Goal: Information Seeking & Learning: Learn about a topic

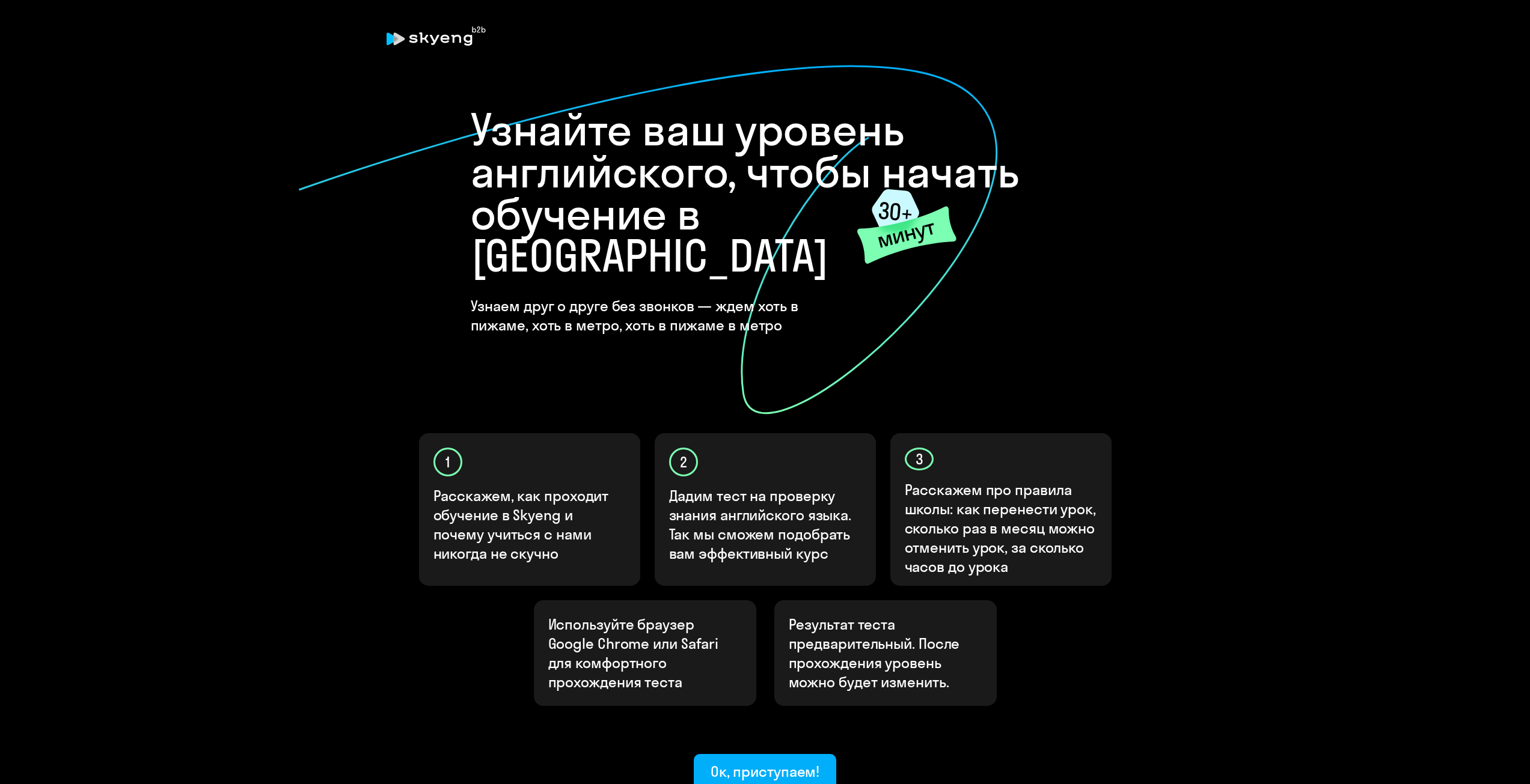
drag, startPoint x: 883, startPoint y: 209, endPoint x: 924, endPoint y: 213, distance: 41.2
click at [924, 213] on icon at bounding box center [906, 225] width 100 height 77
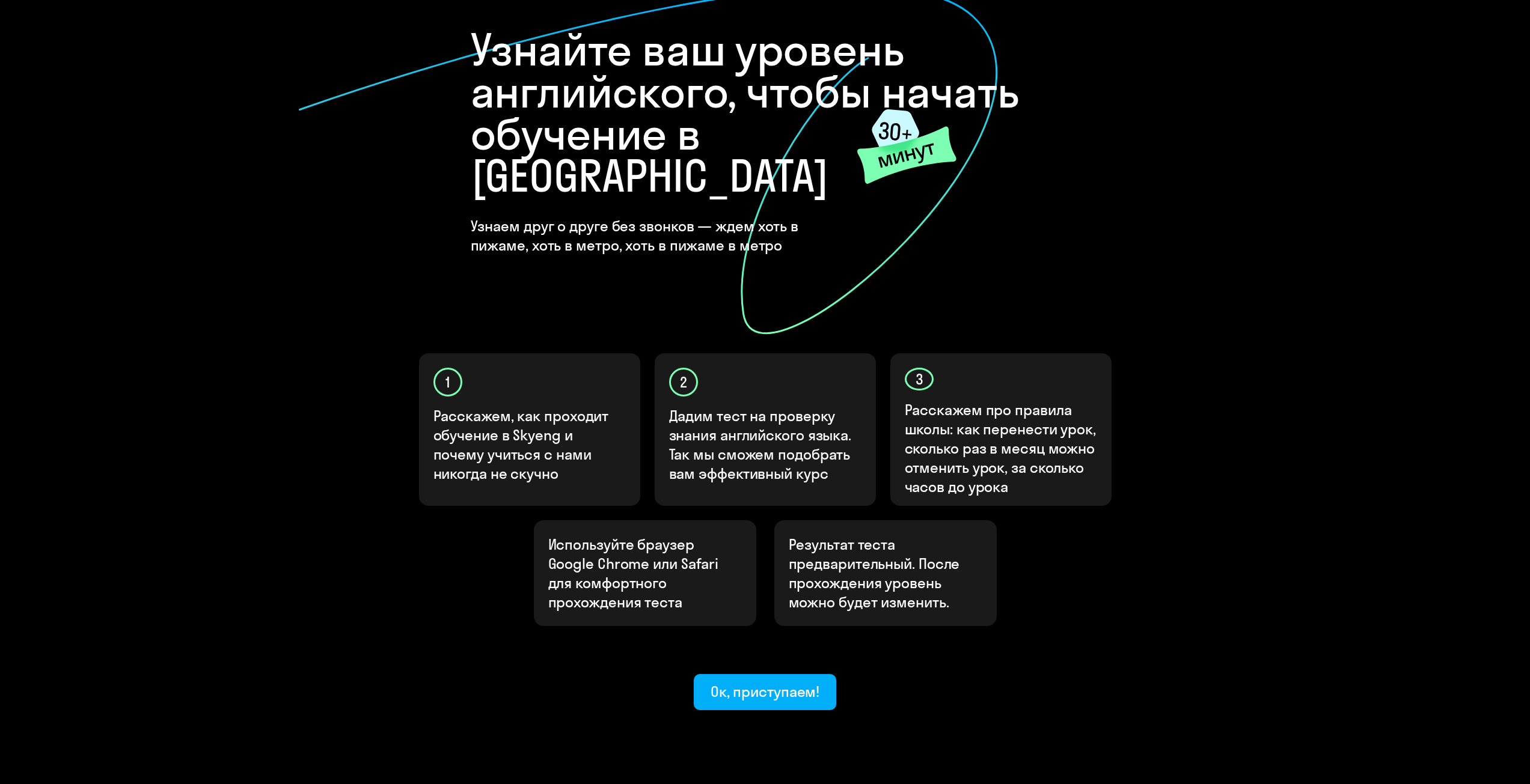
scroll to position [84, 0]
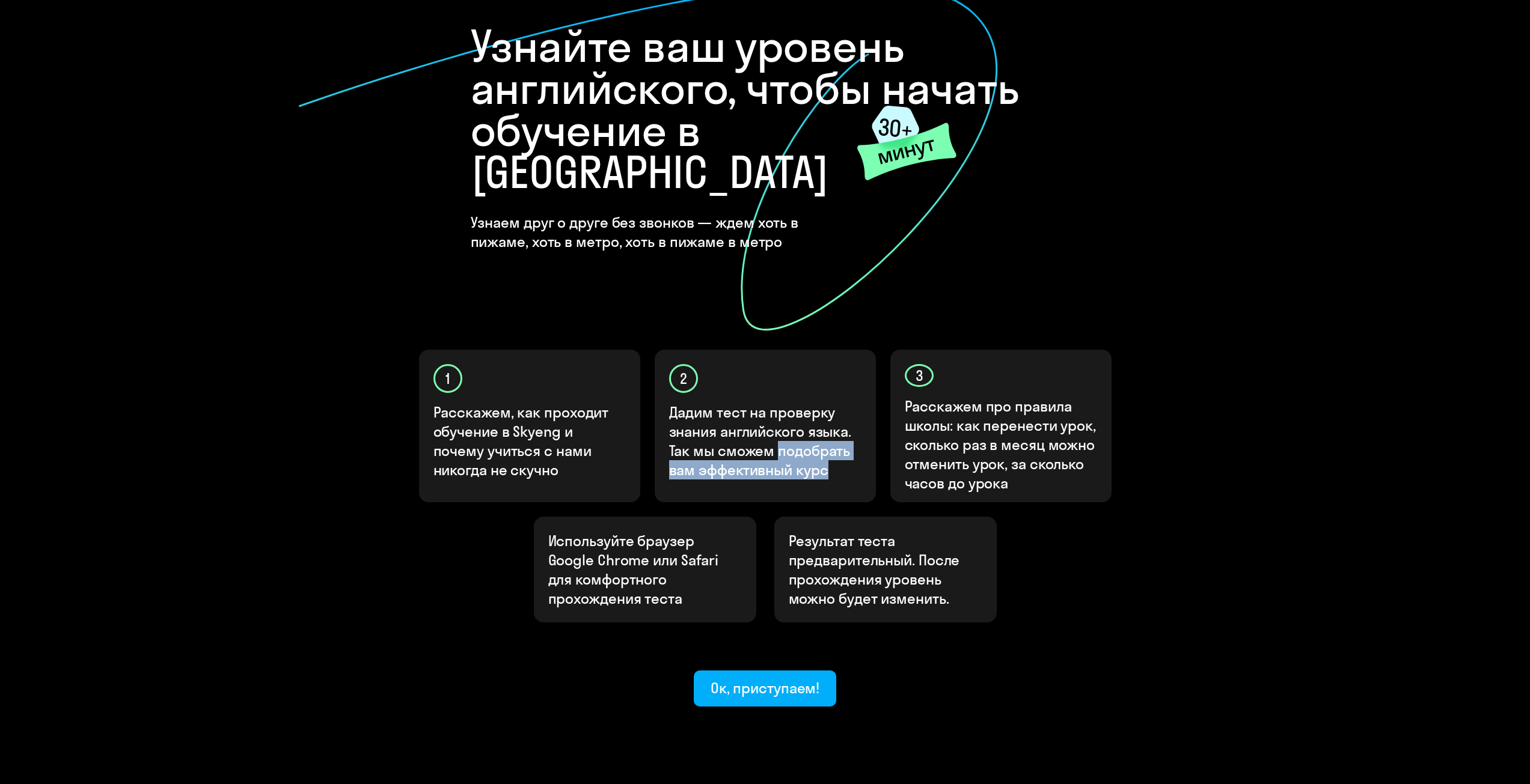
drag, startPoint x: 835, startPoint y: 430, endPoint x: 776, endPoint y: 400, distance: 66.2
click at [776, 403] on p "Дадим тест на проверку знания английского языка. Так мы сможем подобрать вам эф…" at bounding box center [765, 441] width 193 height 77
click at [818, 408] on p "Дадим тест на проверку знания английского языка. Так мы сможем подобрать вам эф…" at bounding box center [765, 441] width 193 height 77
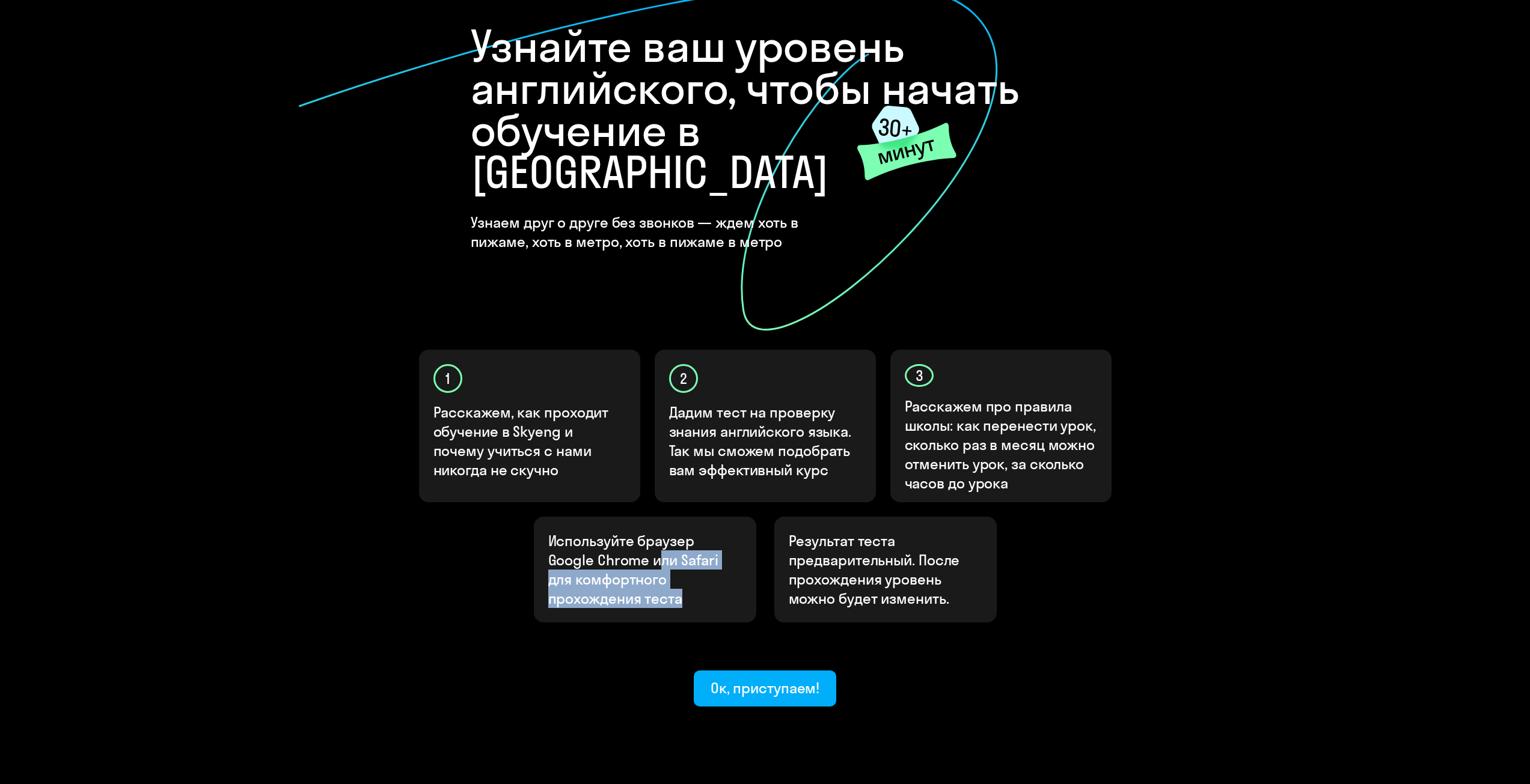
drag, startPoint x: 689, startPoint y: 560, endPoint x: 659, endPoint y: 524, distance: 46.9
click at [659, 532] on p "Используйте браузер Google Chrome или Safari для комфортного прохождения теста" at bounding box center [645, 570] width 193 height 77
click at [705, 551] on p "Используйте браузер Google Chrome или Safari для комфортного прохождения теста" at bounding box center [645, 570] width 193 height 77
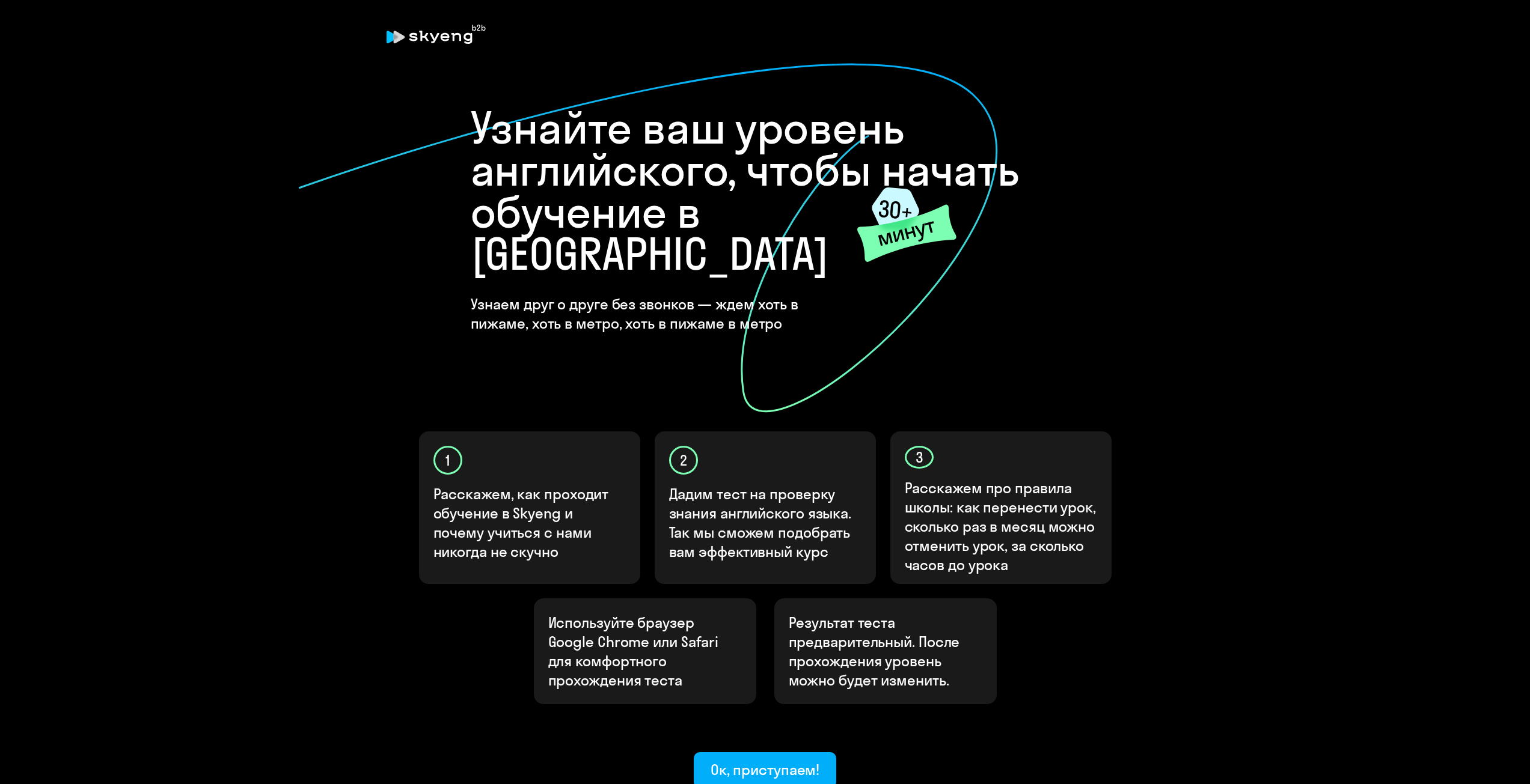
scroll to position [0, 0]
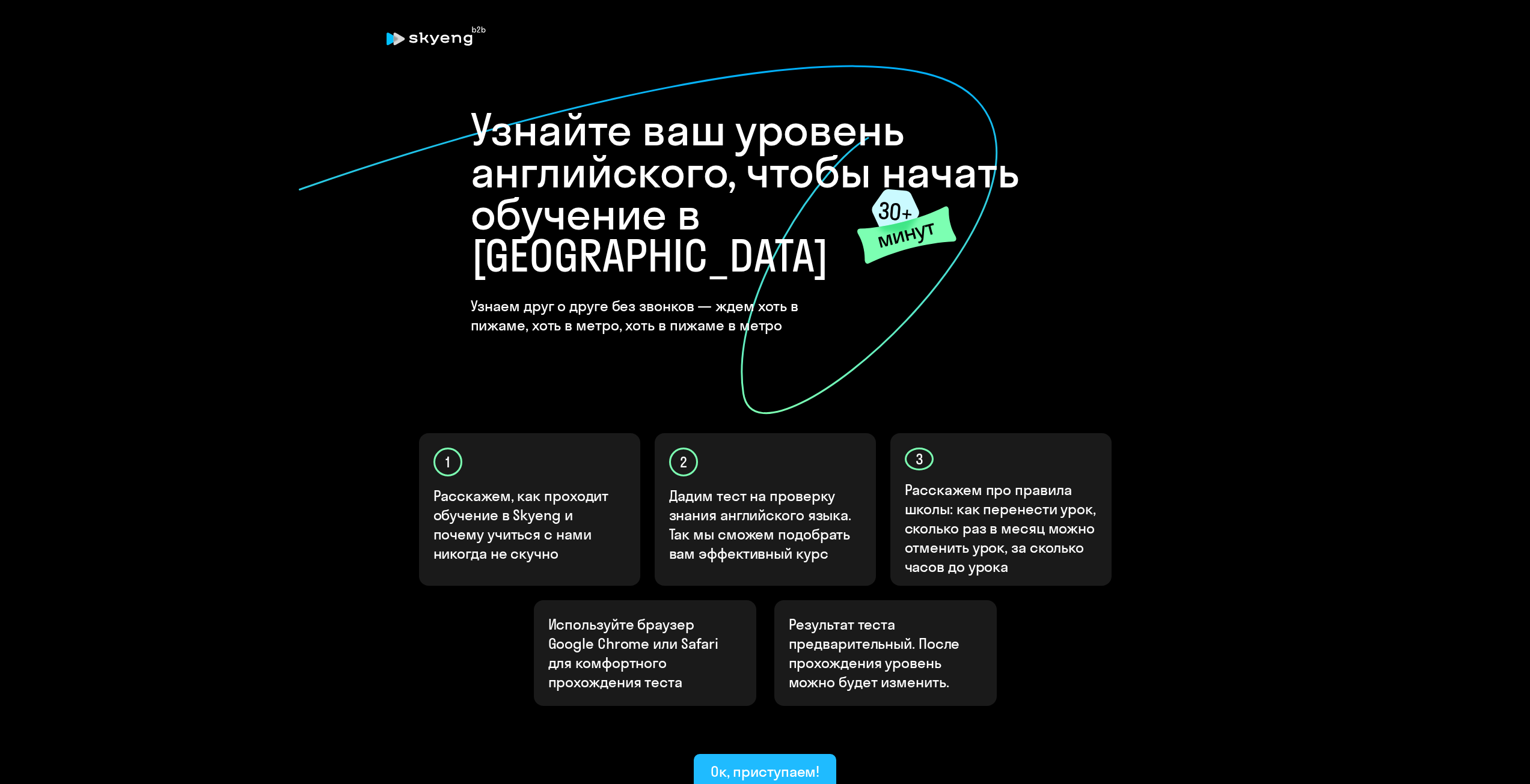
click at [815, 762] on div "Ок, приступаем!" at bounding box center [765, 771] width 110 height 19
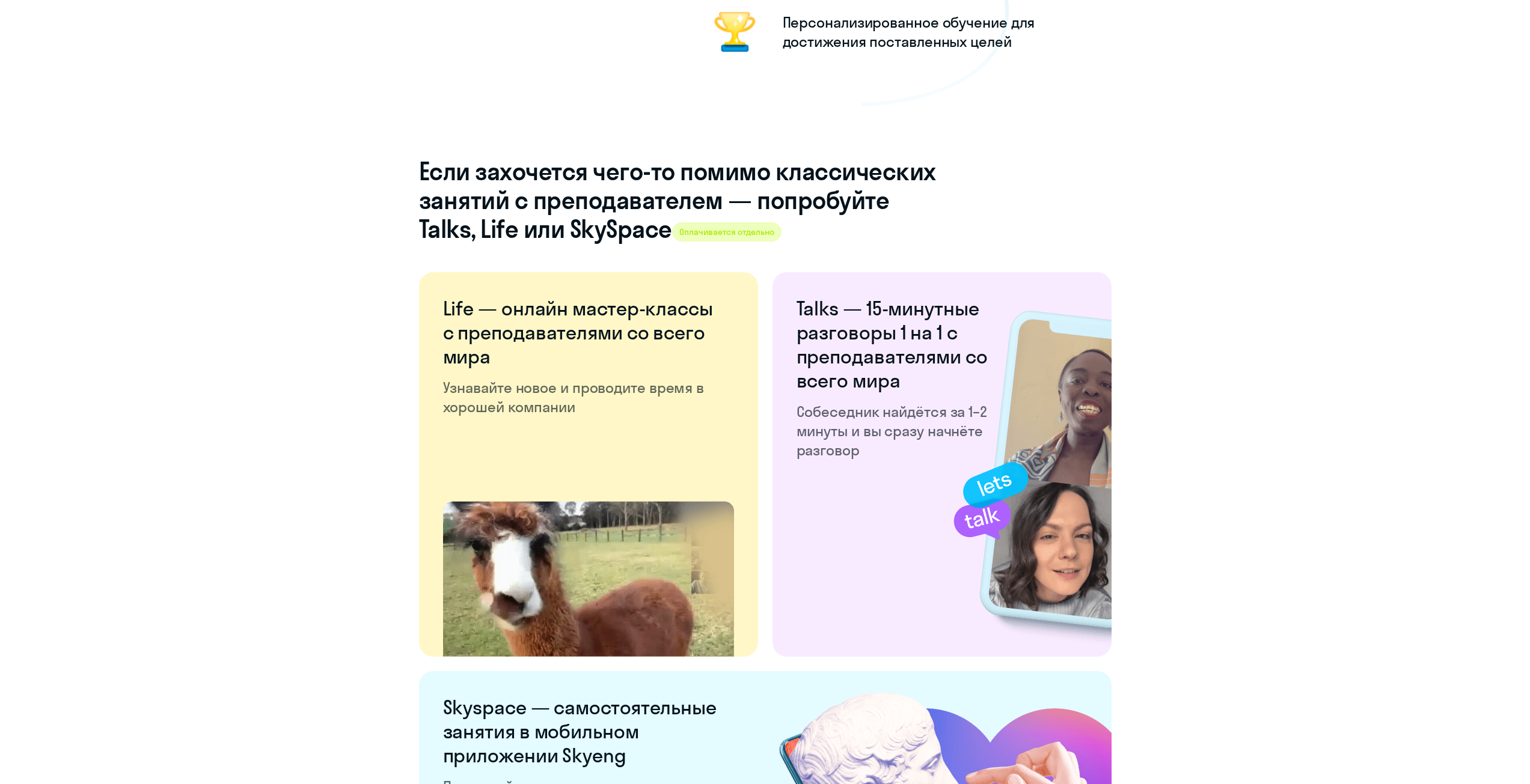
scroll to position [1623, 0]
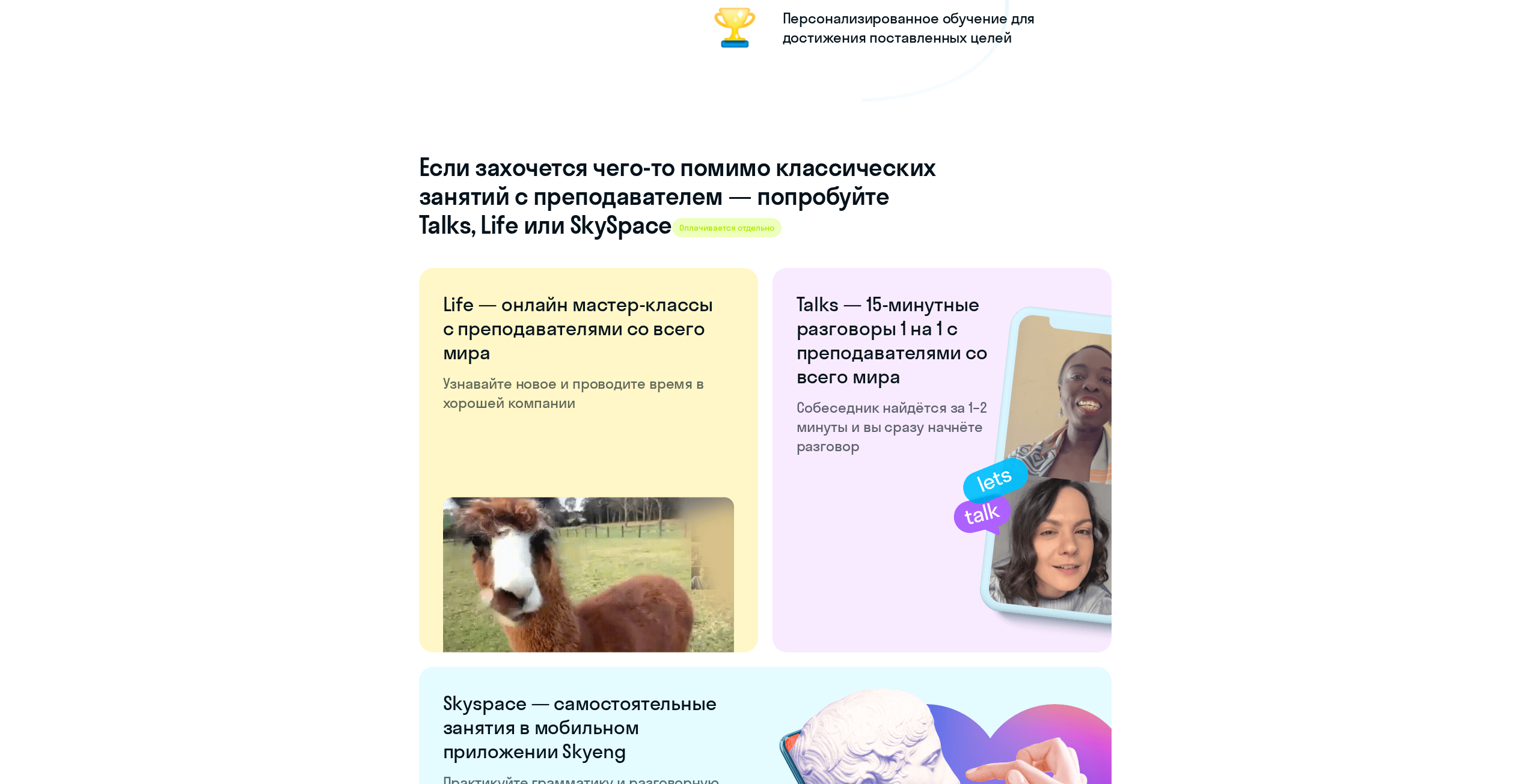
drag, startPoint x: 522, startPoint y: 220, endPoint x: 602, endPoint y: 221, distance: 80.0
click at [602, 221] on h4 "Если захочется чего-то помимо классических занятий с преподавателем — попробуйт…" at bounding box center [677, 196] width 516 height 87
click at [624, 225] on h4 "Если захочется чего-то помимо классических занятий с преподавателем — попробуйт…" at bounding box center [677, 196] width 516 height 87
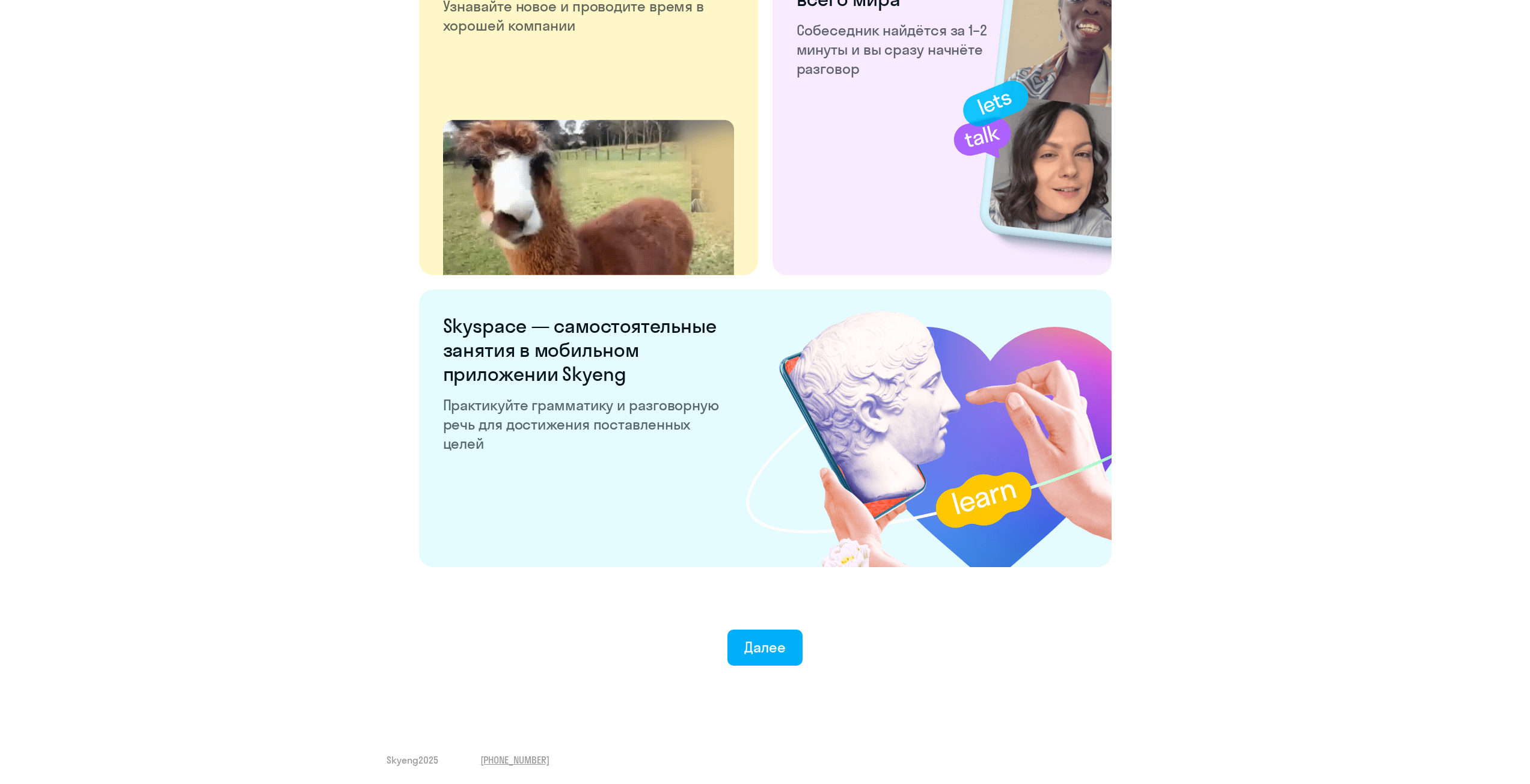
scroll to position [2002, 0]
click at [774, 644] on div "Далее" at bounding box center [765, 646] width 41 height 19
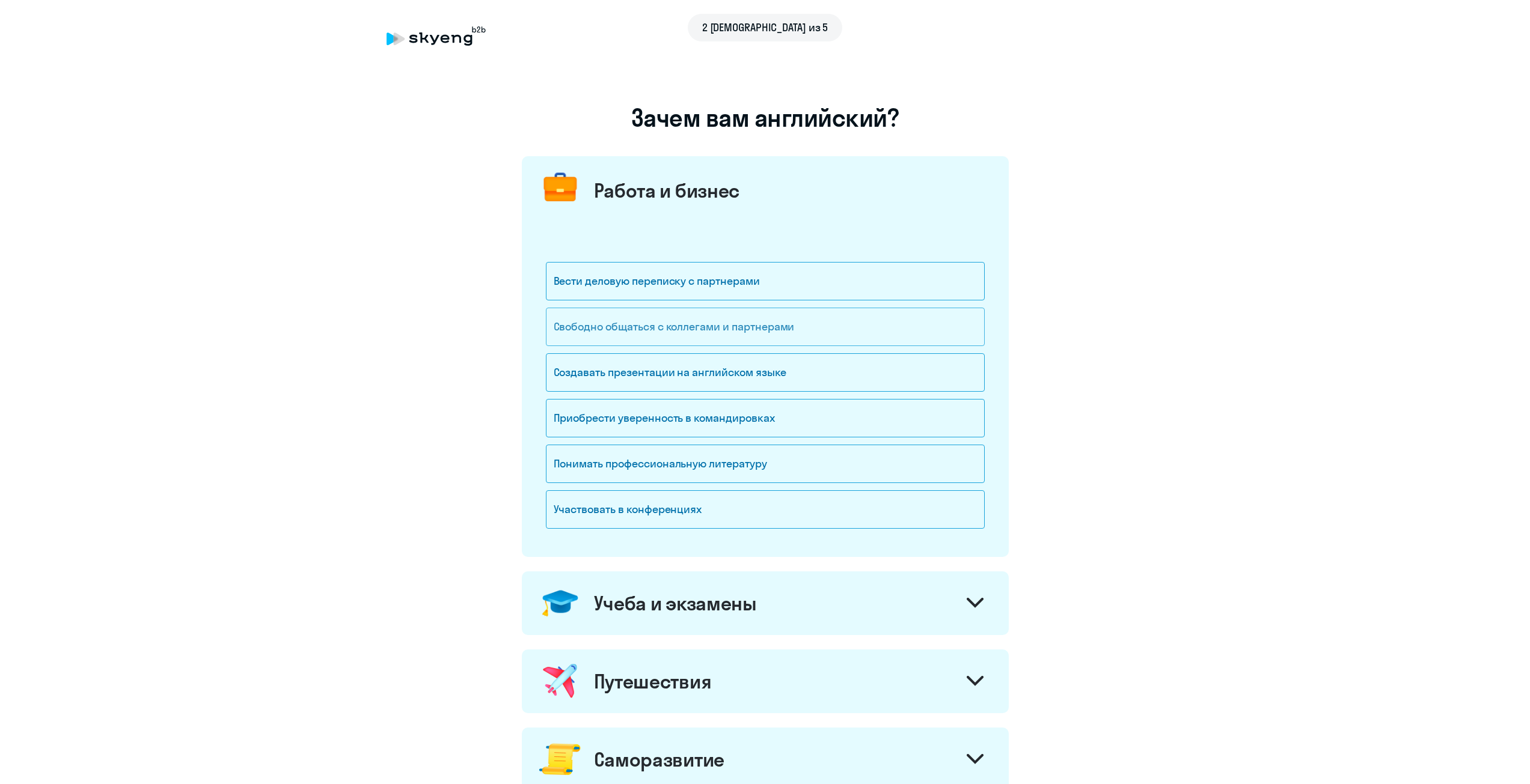
click at [753, 331] on div "Свободно общаться с коллегами и партнерами" at bounding box center [765, 327] width 439 height 39
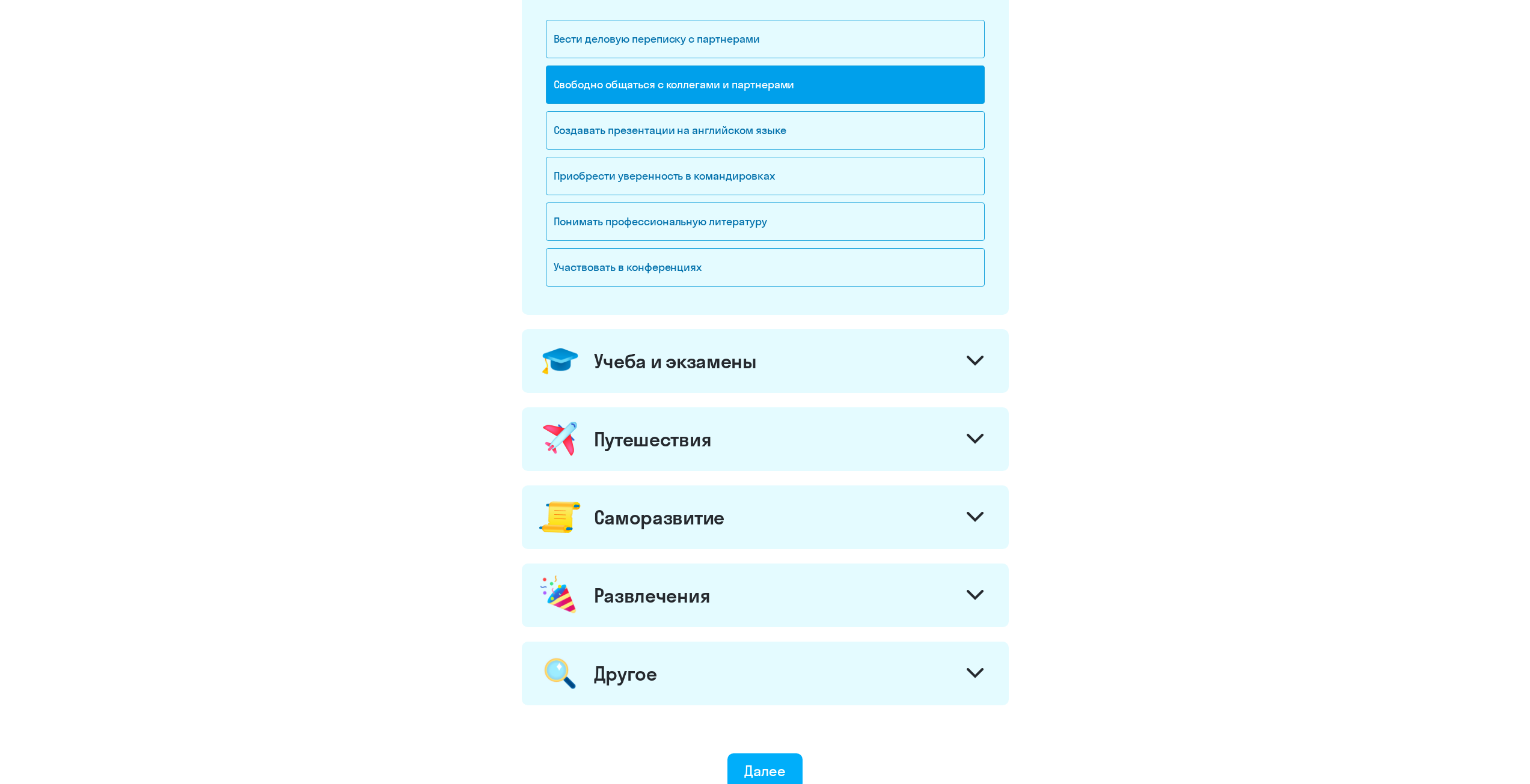
scroll to position [300, 0]
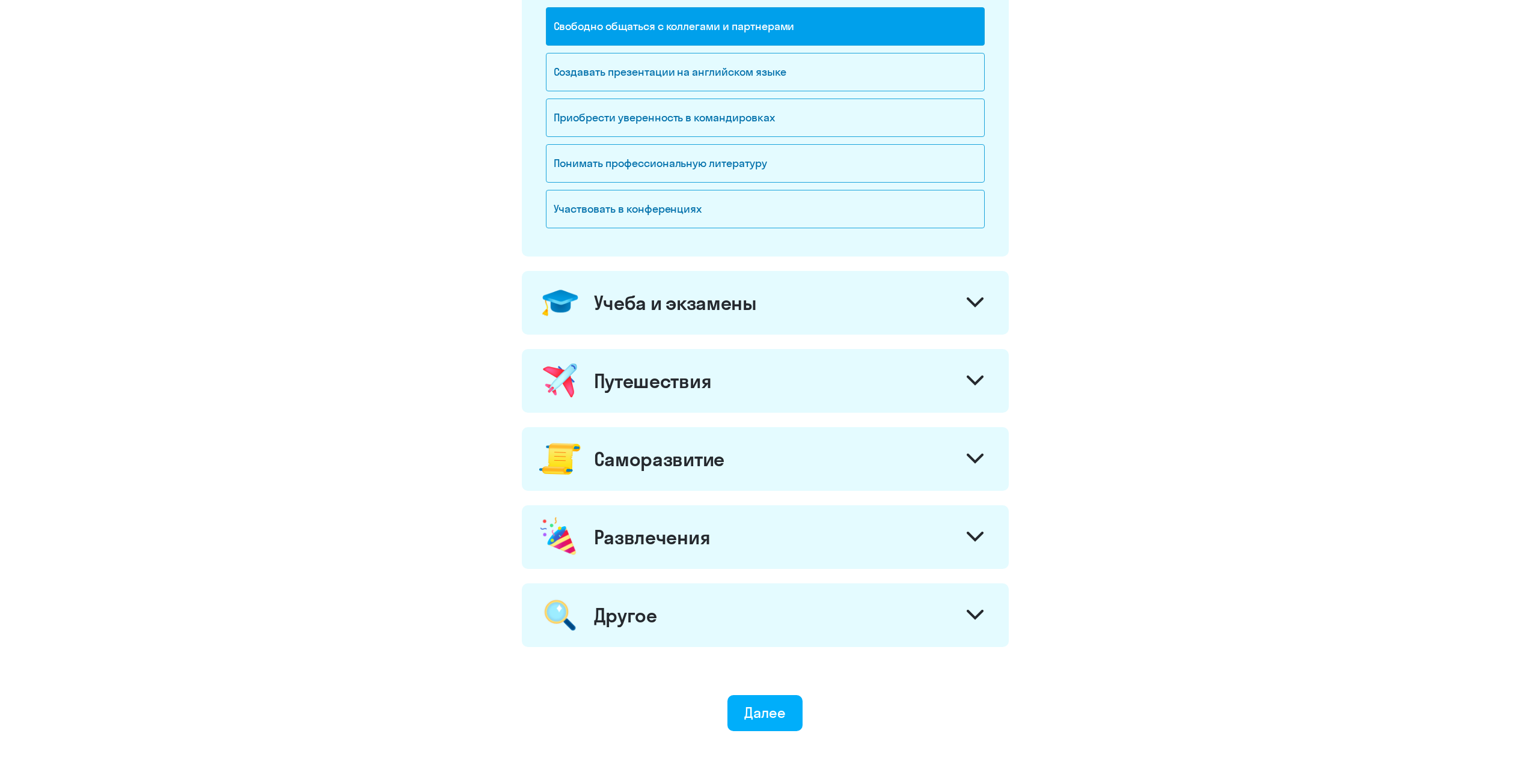
click at [686, 315] on div "Учеба и экзамены" at bounding box center [765, 302] width 487 height 63
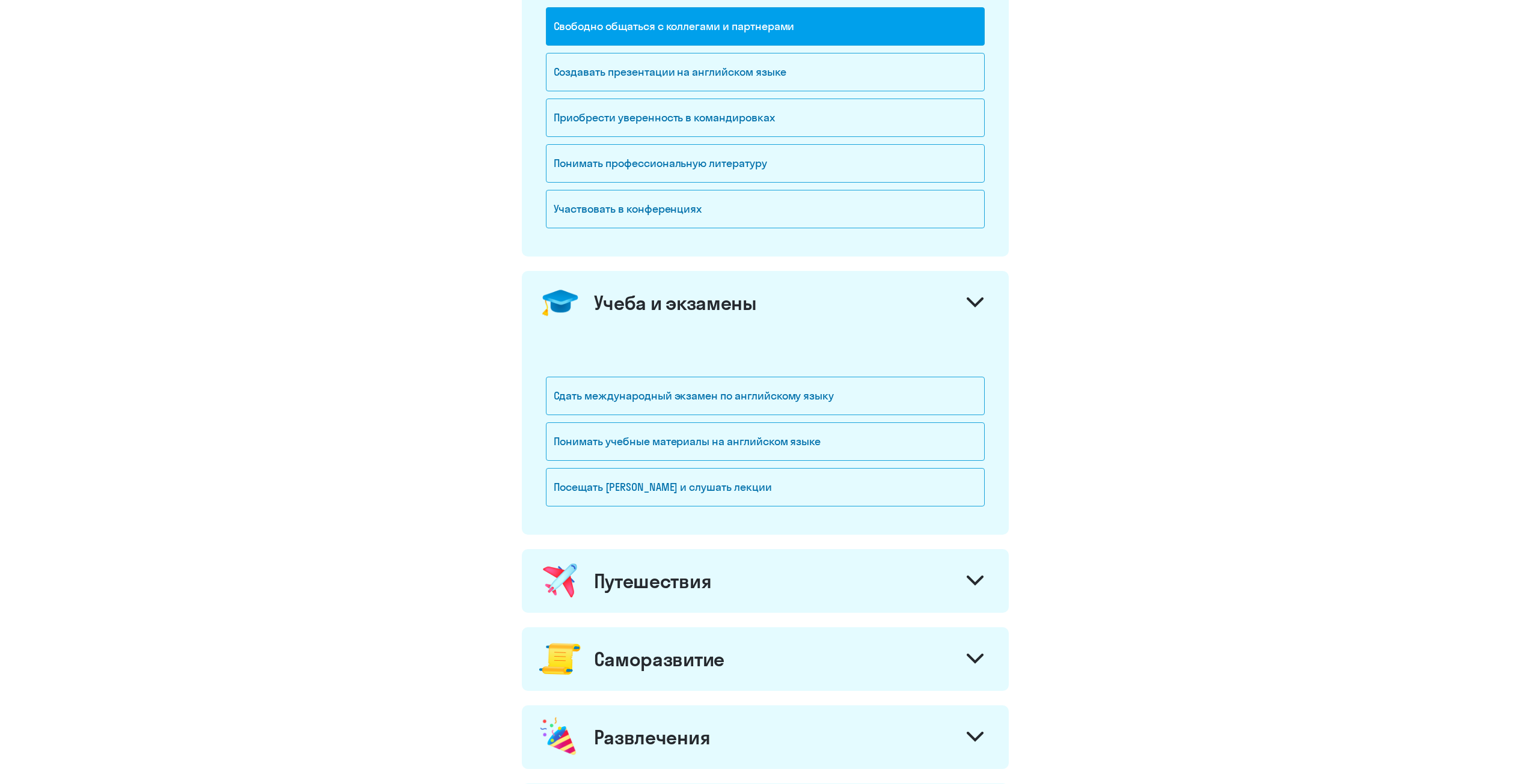
click at [686, 315] on div "Учеба и экзамены" at bounding box center [765, 302] width 487 height 63
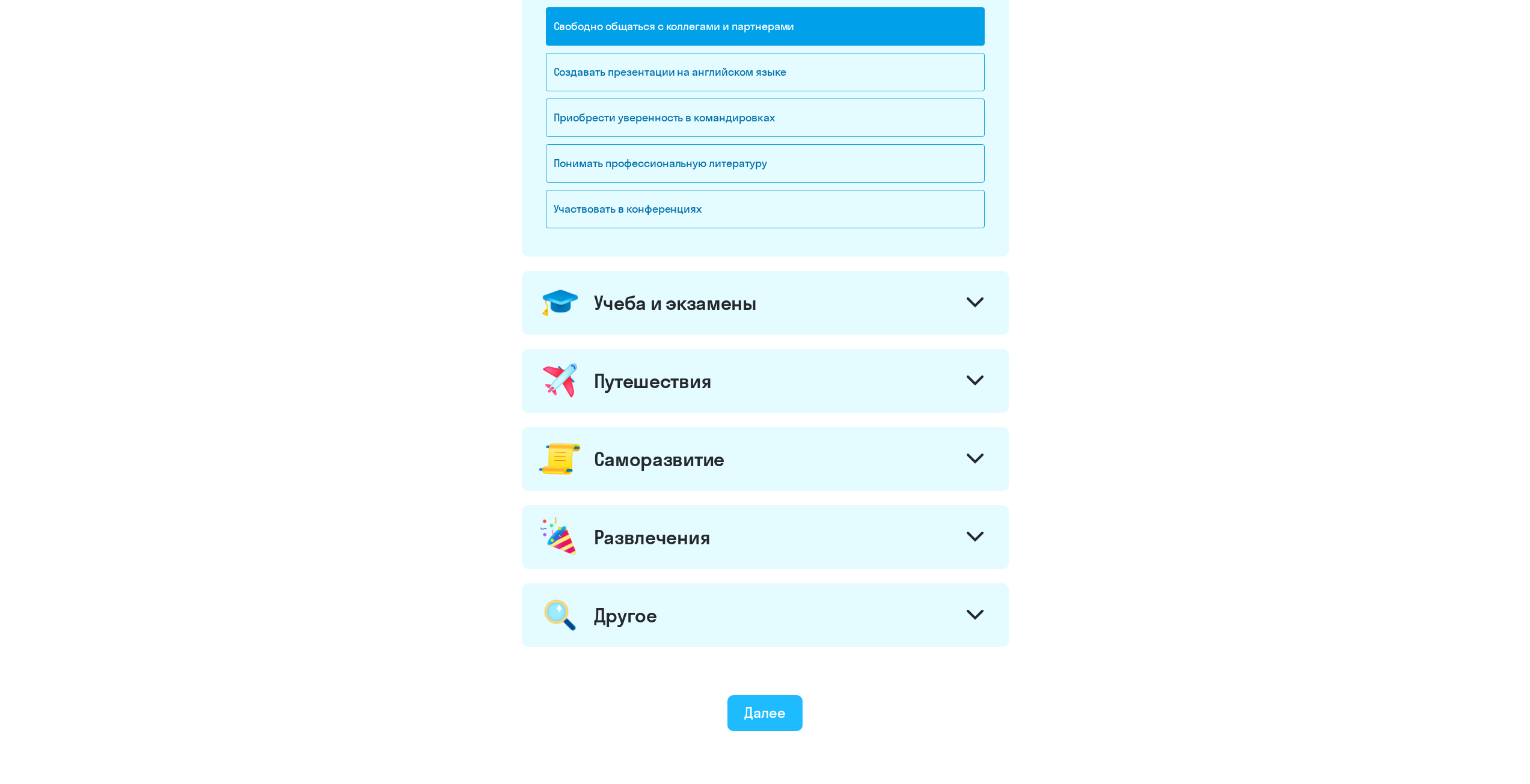
click at [761, 717] on div "Далее" at bounding box center [765, 712] width 41 height 19
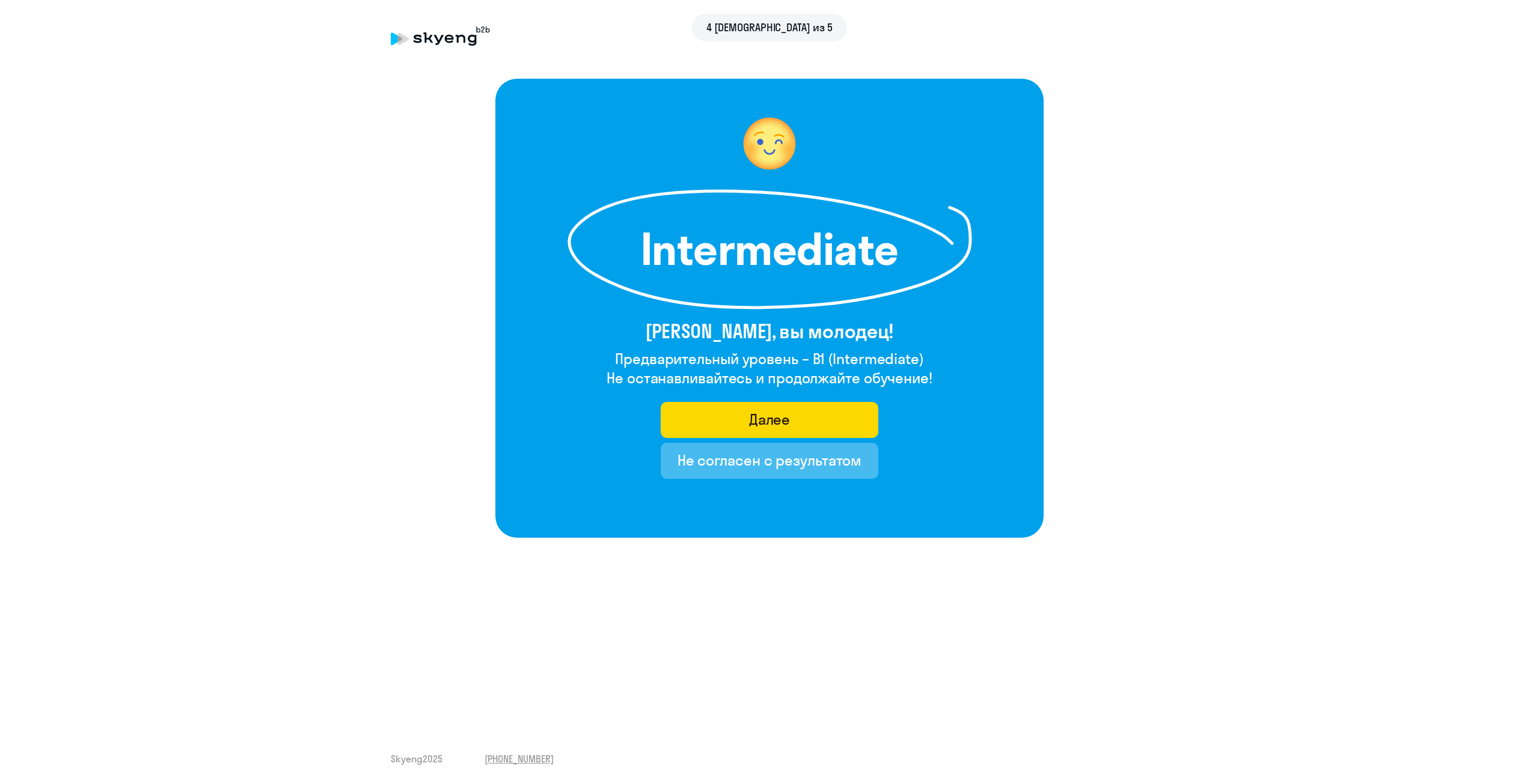
drag, startPoint x: 696, startPoint y: 261, endPoint x: 833, endPoint y: 267, distance: 137.1
click at [833, 267] on h1 "Intermediate" at bounding box center [770, 249] width 277 height 43
click at [801, 413] on button "Далее" at bounding box center [770, 419] width 219 height 36
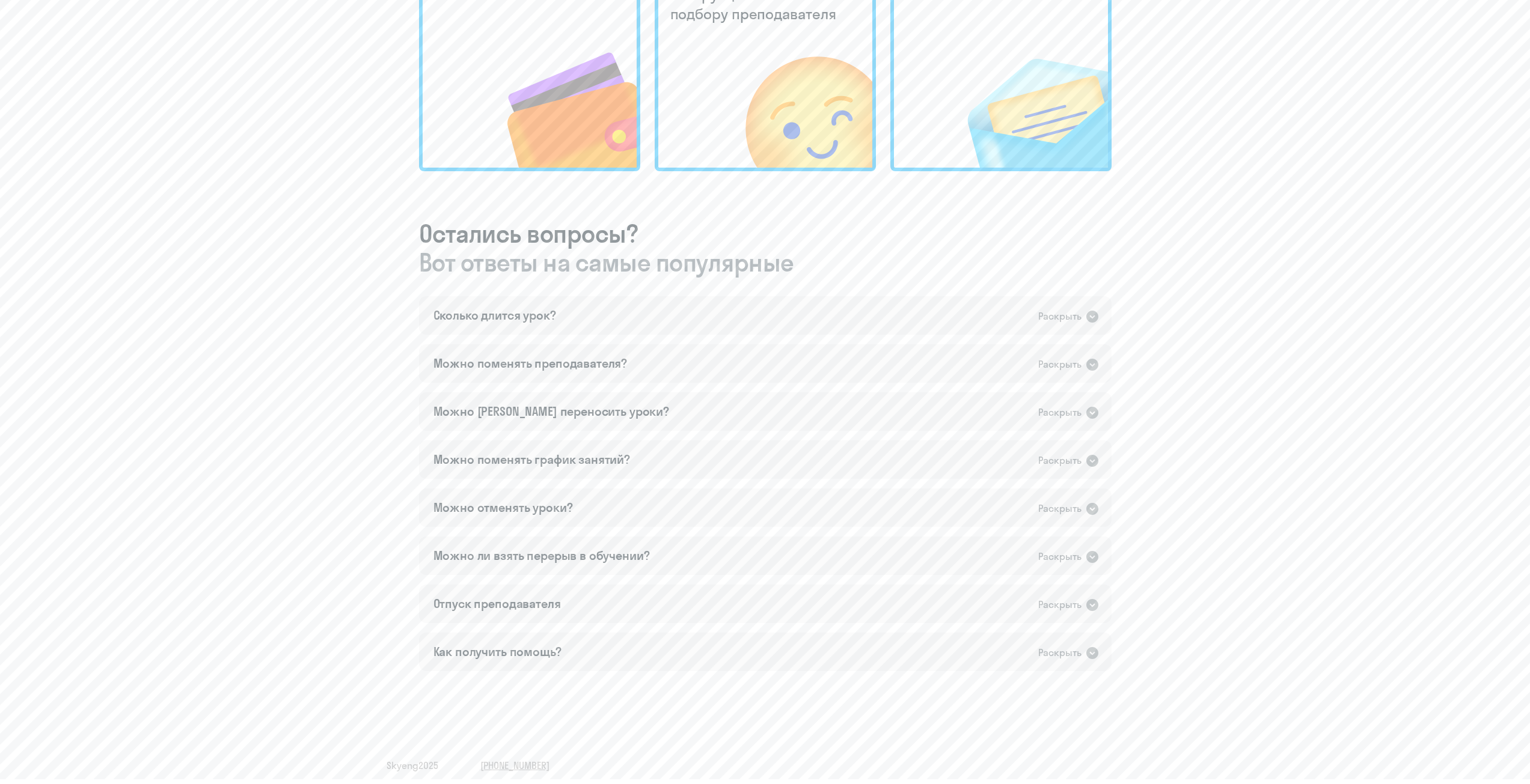
scroll to position [473, 0]
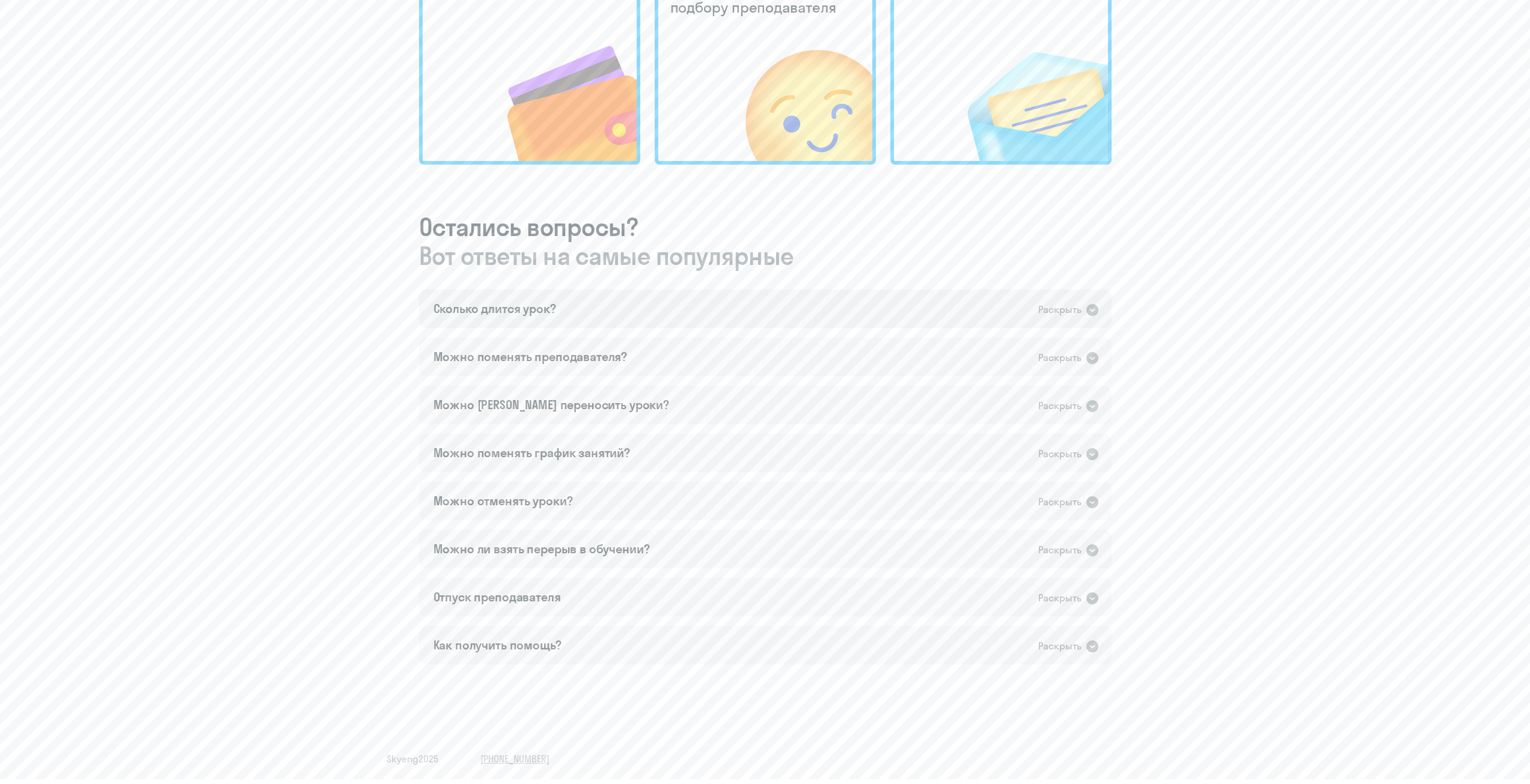
click at [1050, 309] on div "Раскрыть" at bounding box center [1059, 310] width 43 height 15
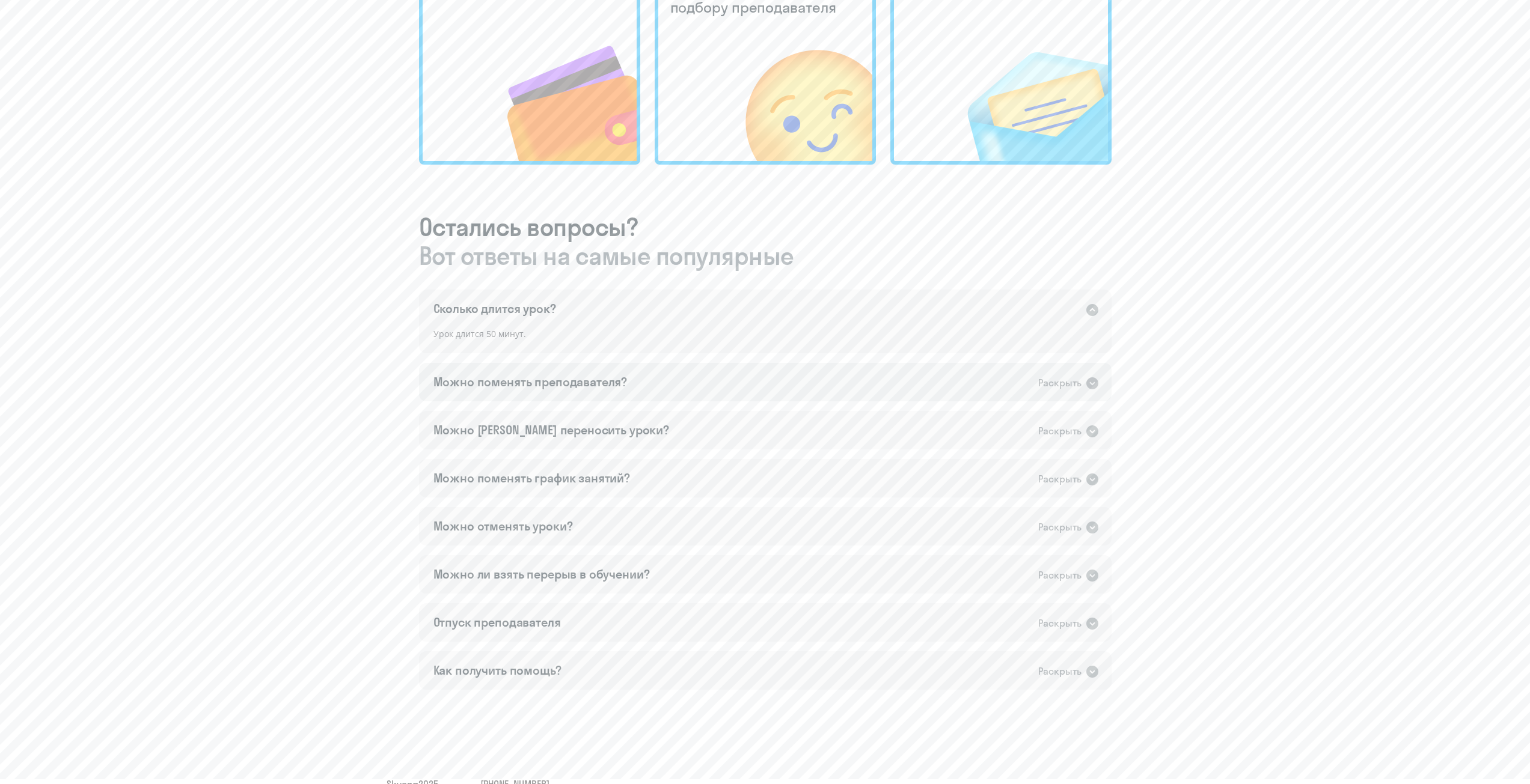
click at [1041, 383] on div "Раскрыть" at bounding box center [1059, 383] width 43 height 15
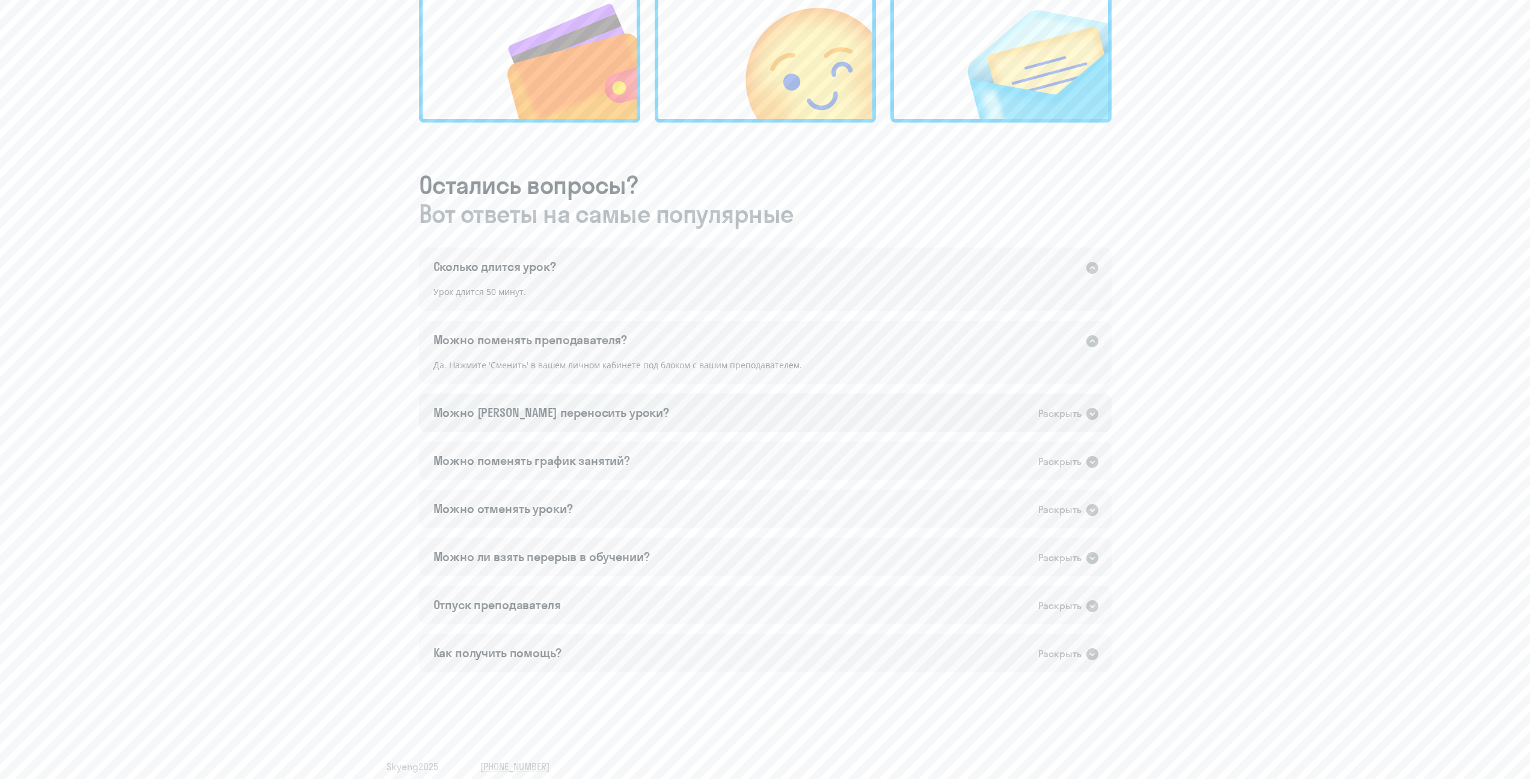
scroll to position [523, 0]
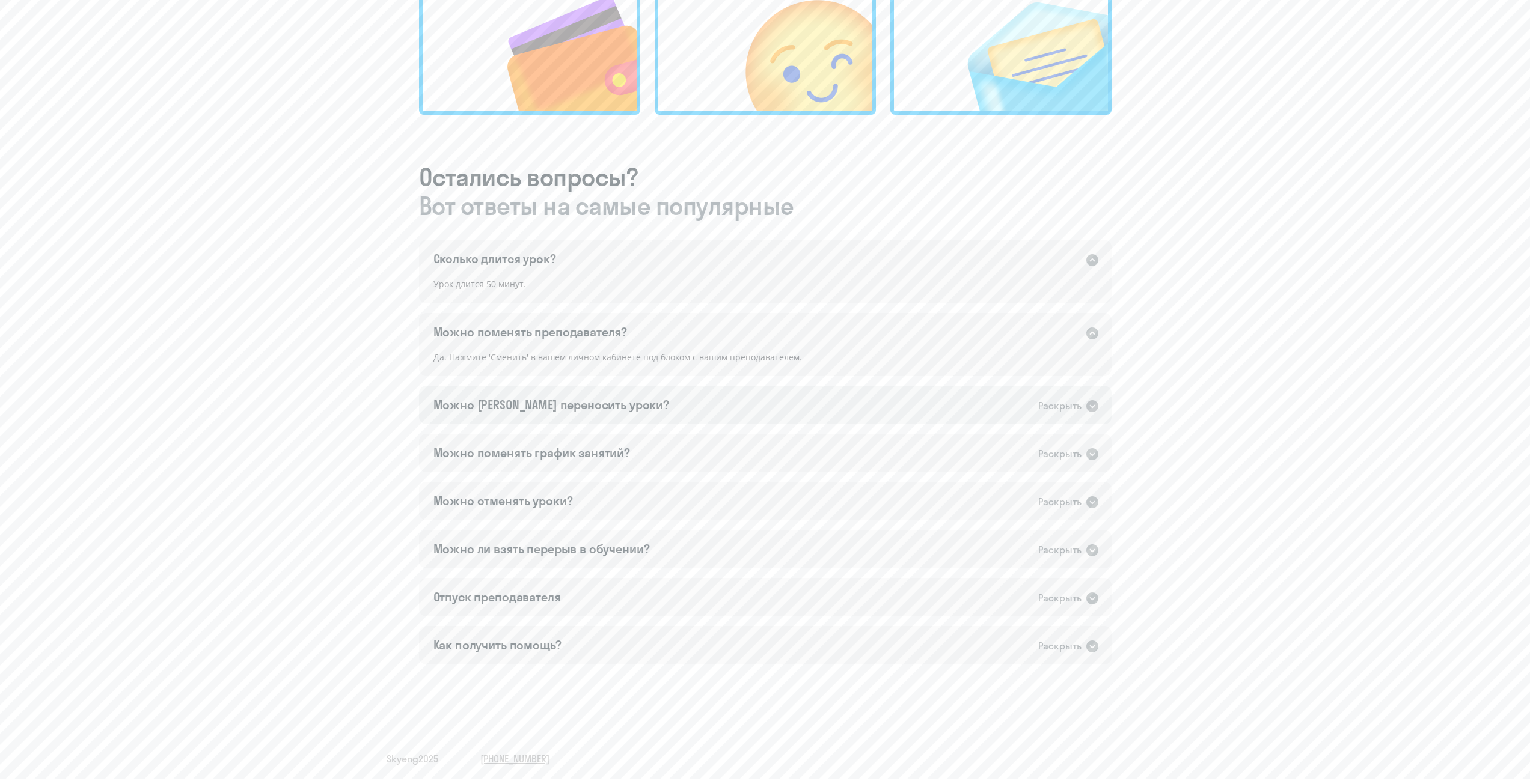
click at [897, 403] on div "Можно [PERSON_NAME] переносить уроки? Раскрыть" at bounding box center [765, 405] width 692 height 39
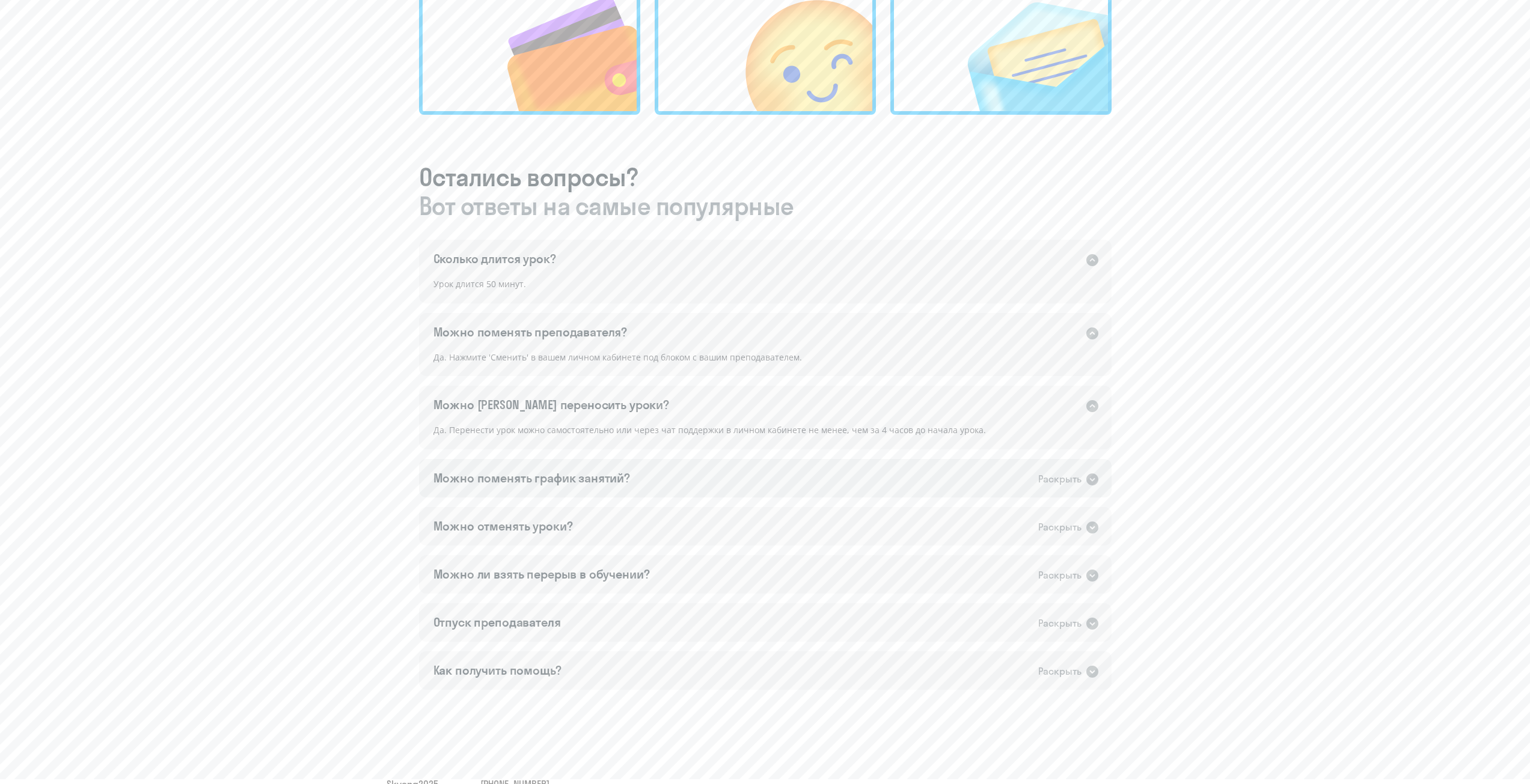
click at [777, 478] on div "Можно поменять график занятий? Раскрыть" at bounding box center [765, 479] width 692 height 39
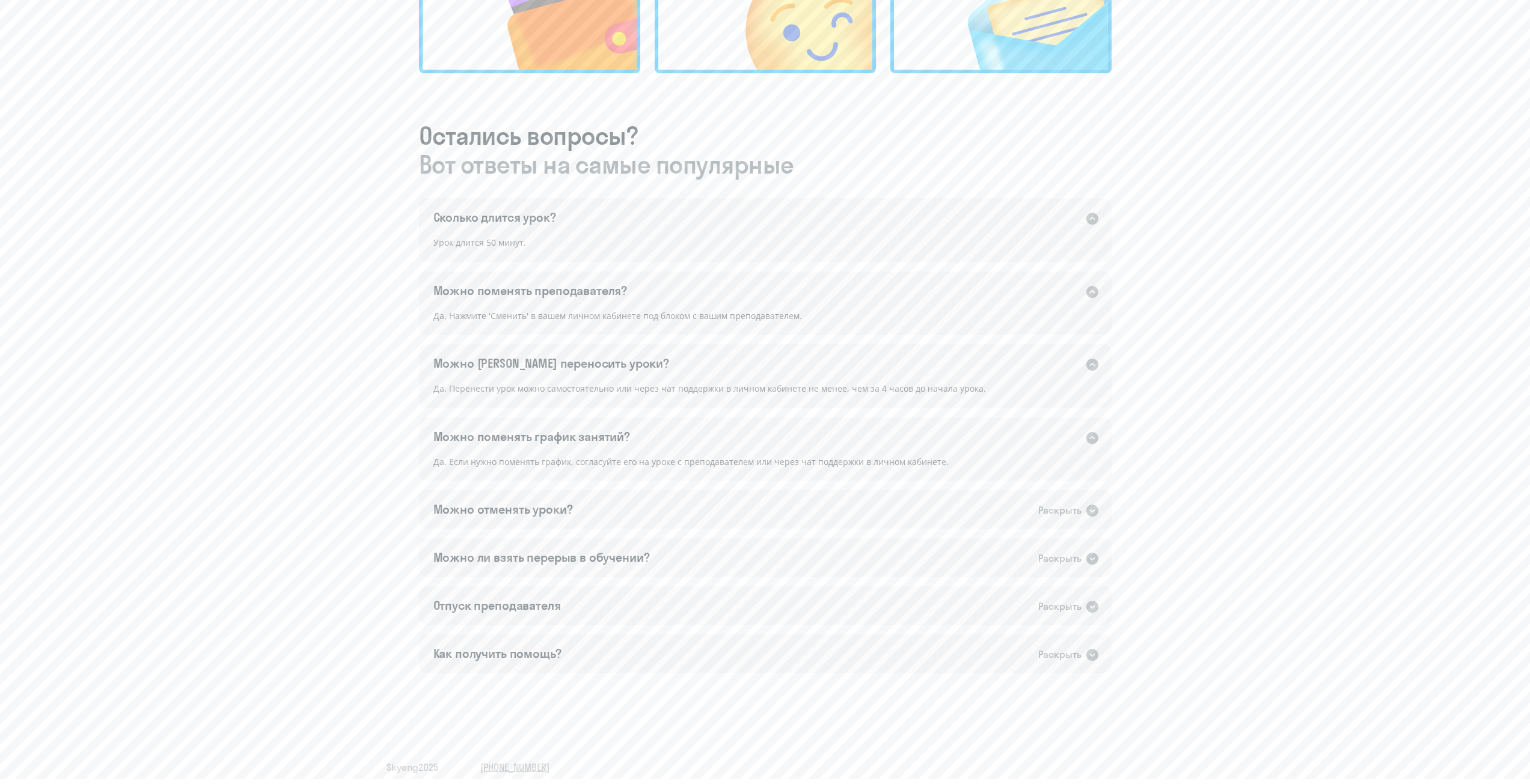
scroll to position [573, 0]
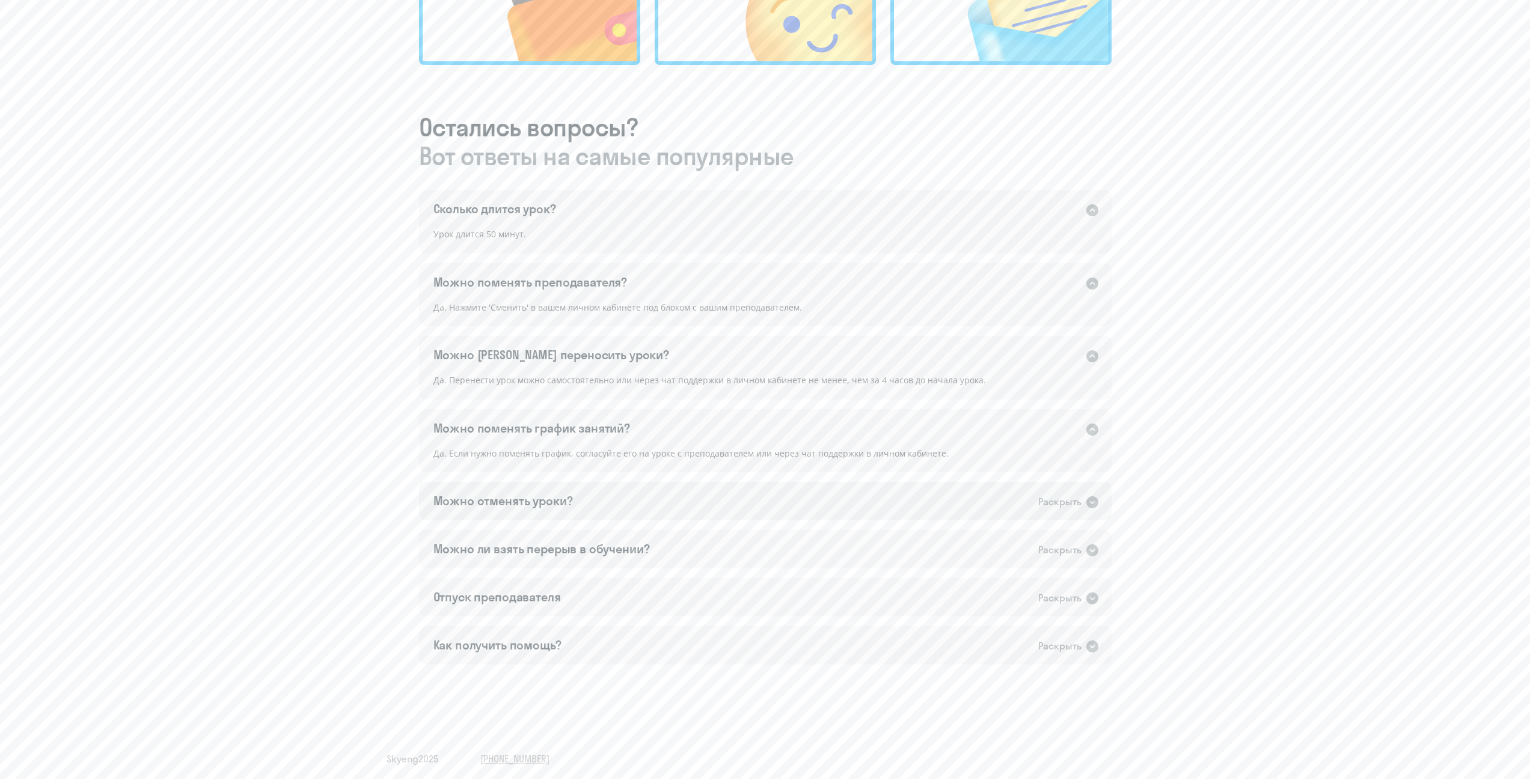
click at [765, 501] on div "Можно отменять уроки? Раскрыть" at bounding box center [765, 501] width 692 height 39
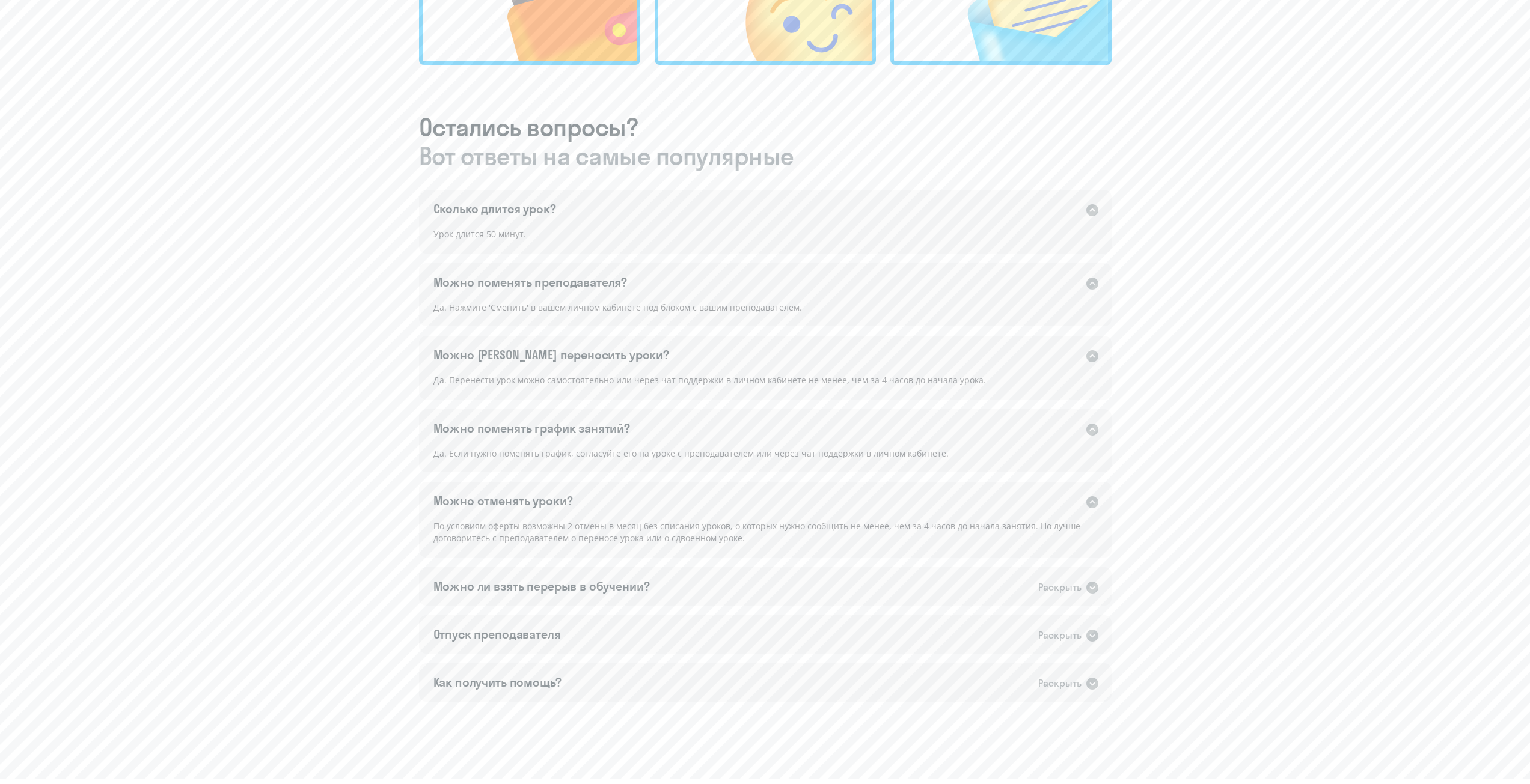
drag, startPoint x: 771, startPoint y: 540, endPoint x: 586, endPoint y: 514, distance: 186.8
click at [586, 514] on div "Можно отменять уроки? Раскрыть По условиям оферты возможны 2 отмены в месяц без…" at bounding box center [765, 519] width 692 height 75
click at [744, 541] on div "По условиям оферты возможны 2 отмены в месяц без списания уроков, о которых нуж…" at bounding box center [765, 538] width 692 height 38
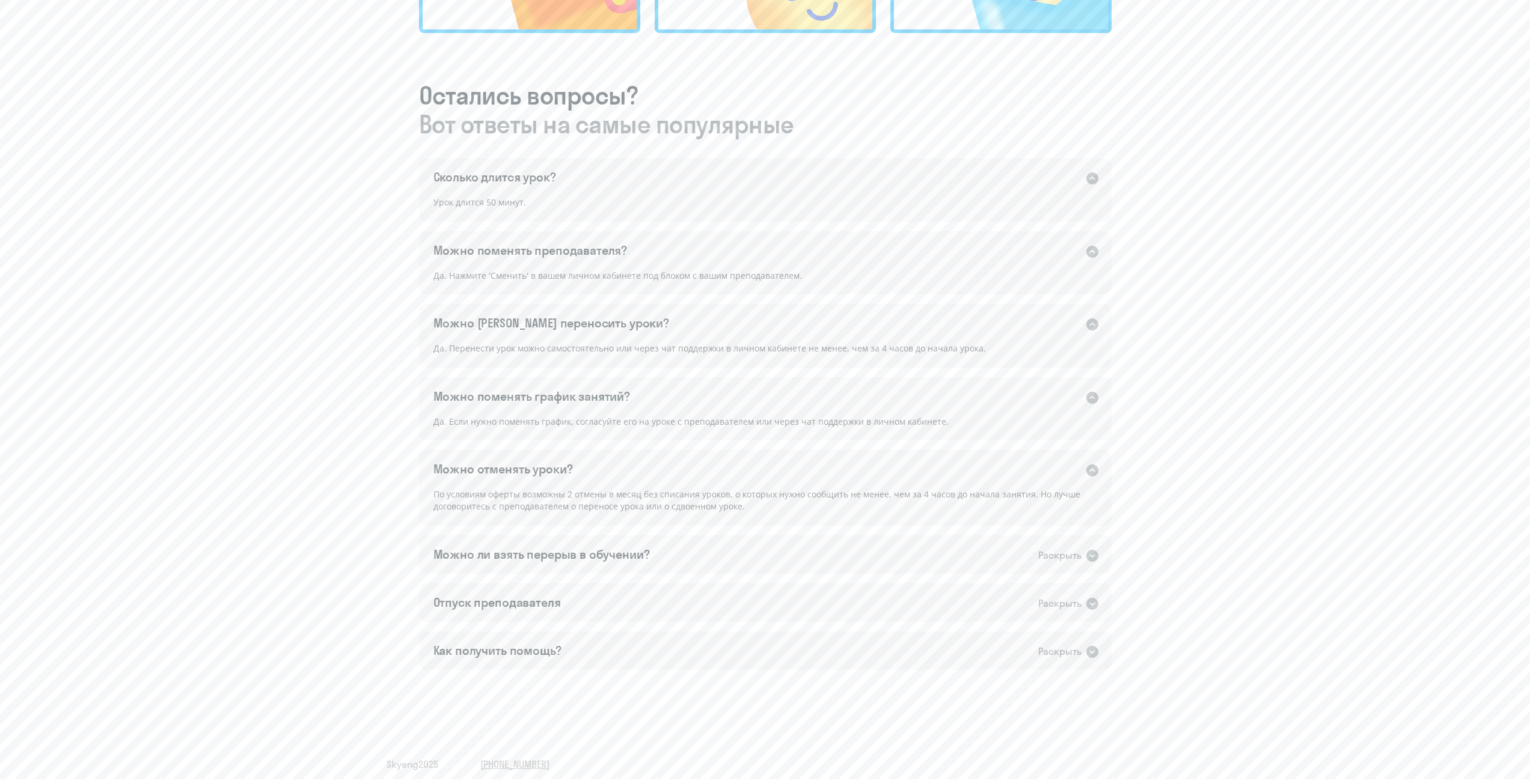
scroll to position [610, 0]
click at [728, 546] on div "Можно ли взять перерыв в обучении? Раскрыть" at bounding box center [765, 549] width 692 height 39
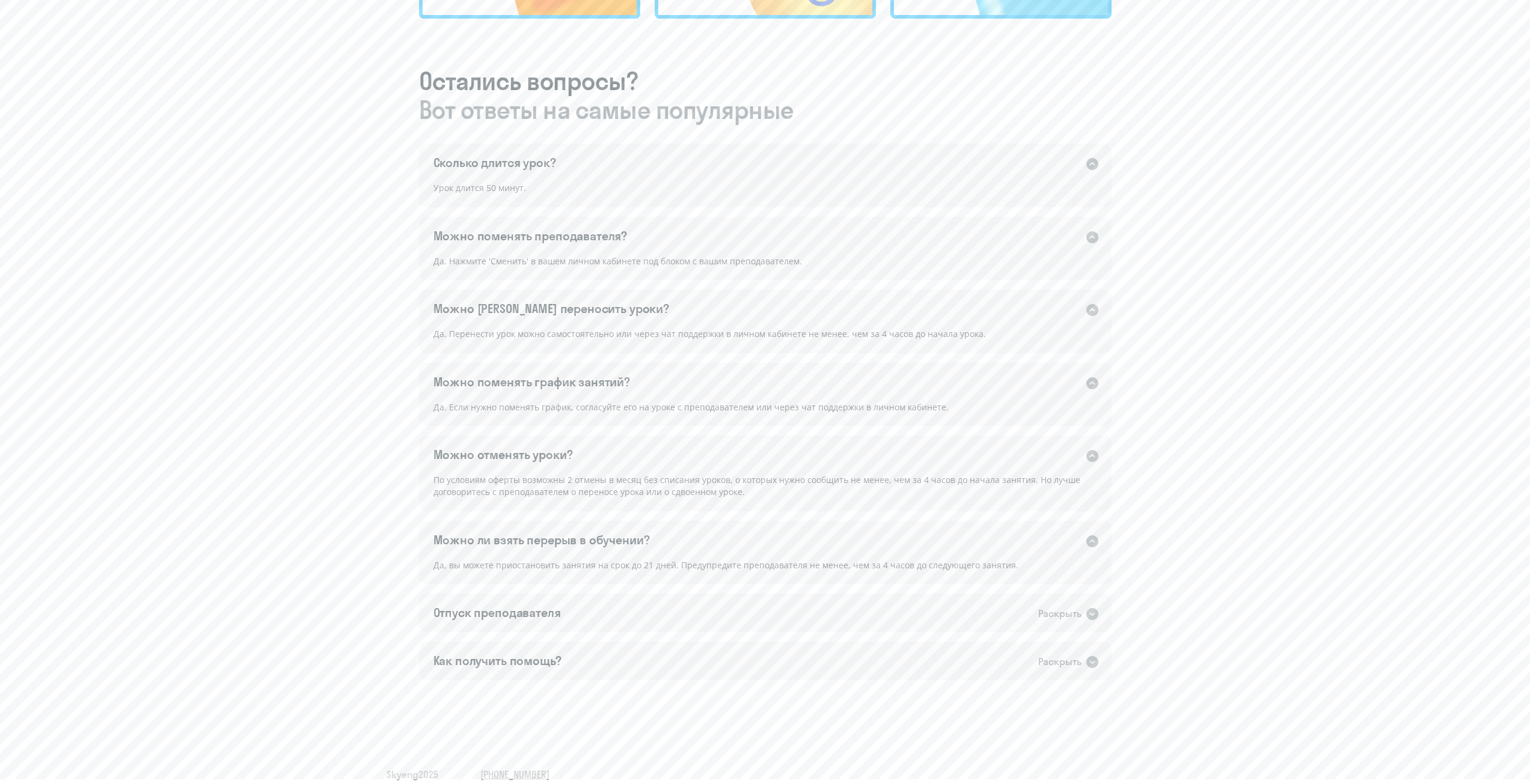
scroll to position [635, 0]
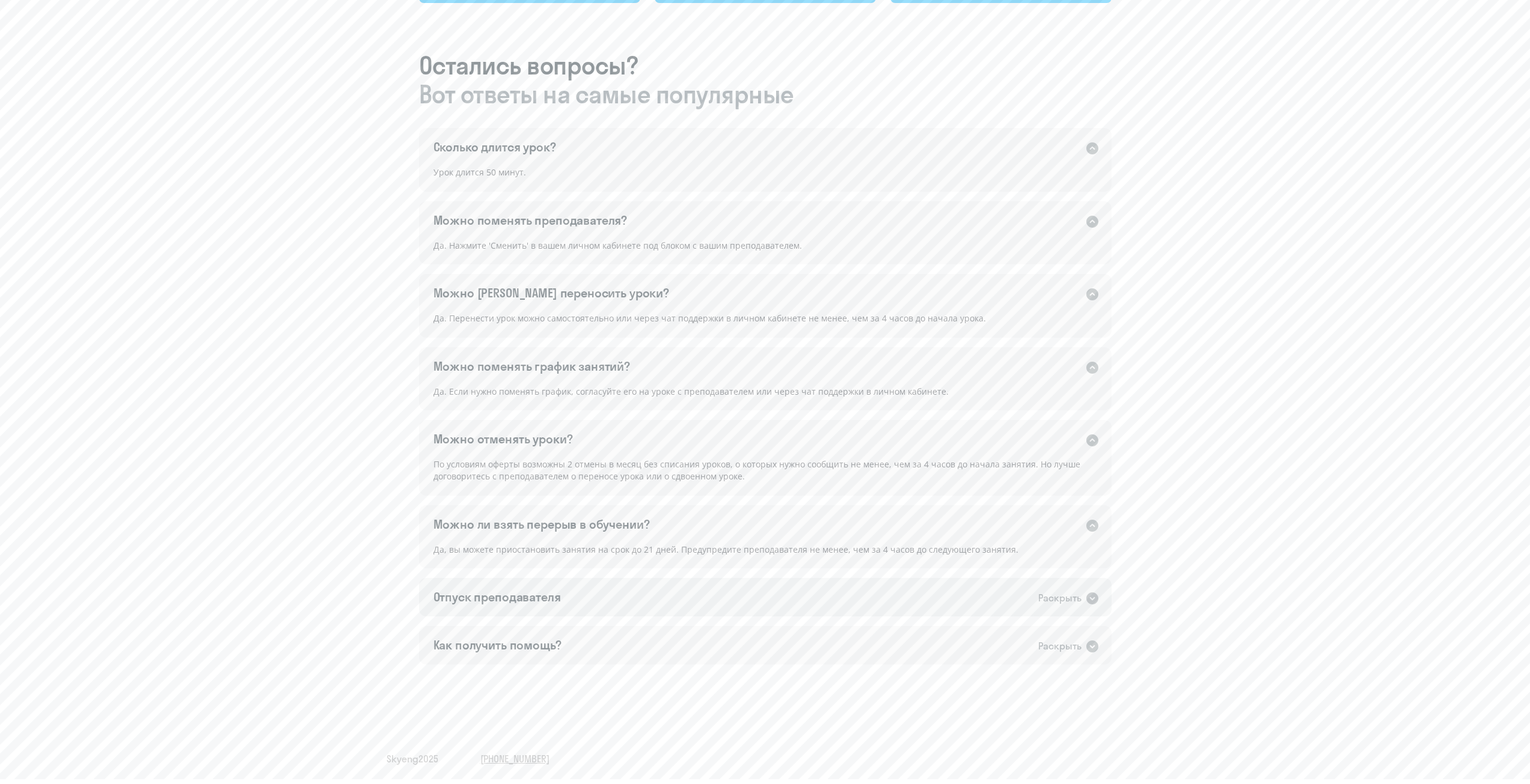
click at [727, 594] on div "Отпуск преподавателя Раскрыть" at bounding box center [765, 597] width 692 height 39
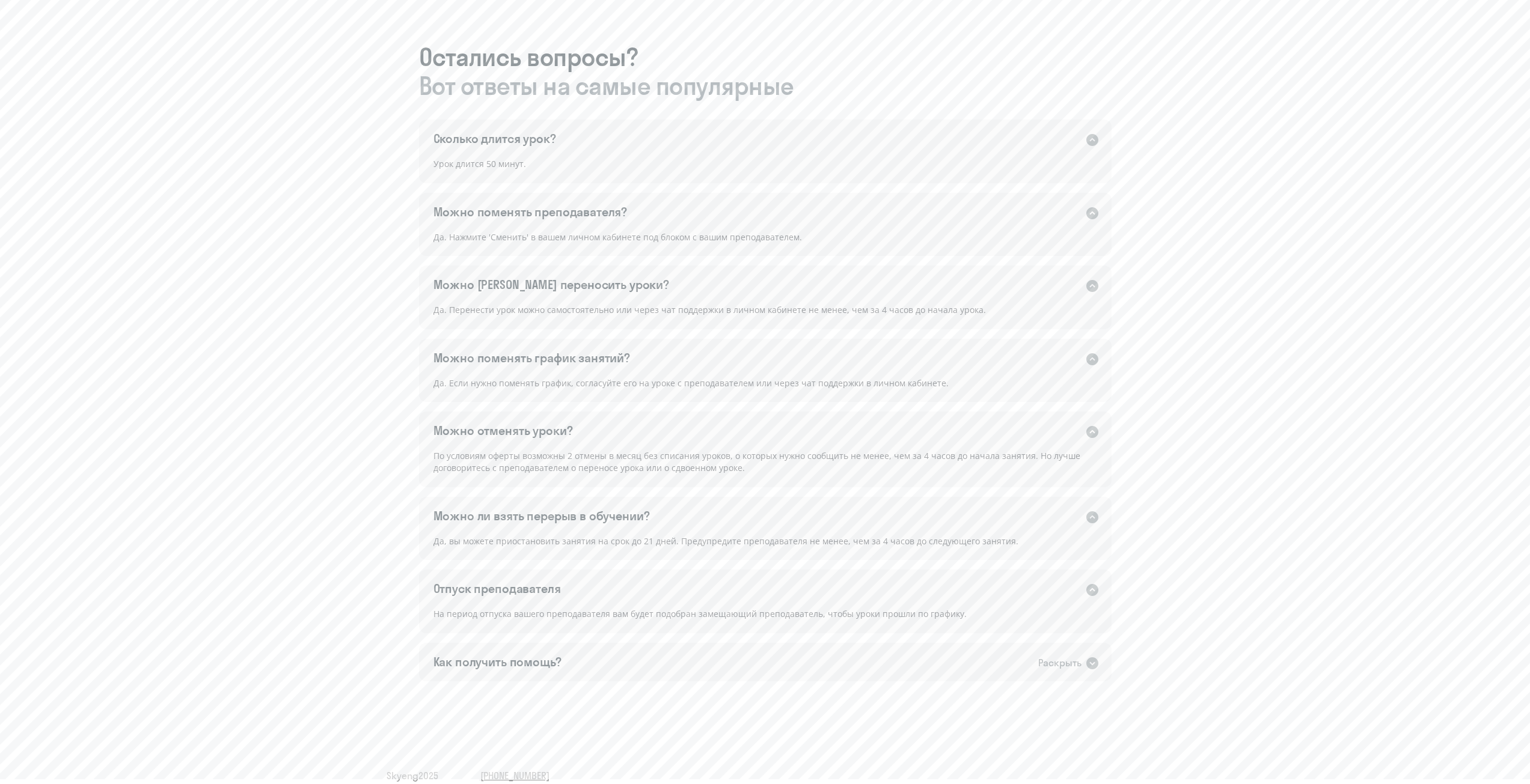
scroll to position [660, 0]
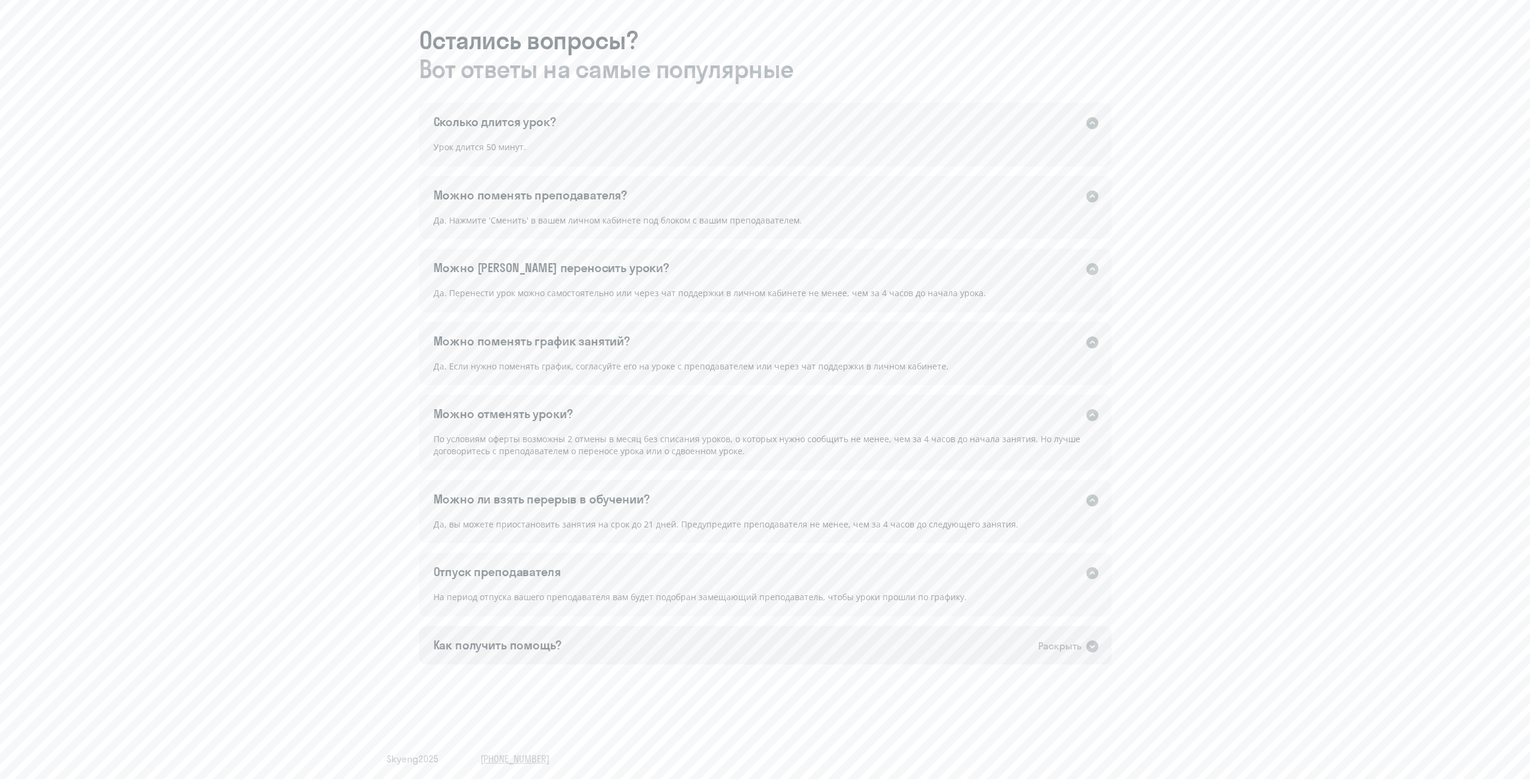
click at [720, 654] on div "Как получить помощь? Раскрыть" at bounding box center [765, 646] width 692 height 39
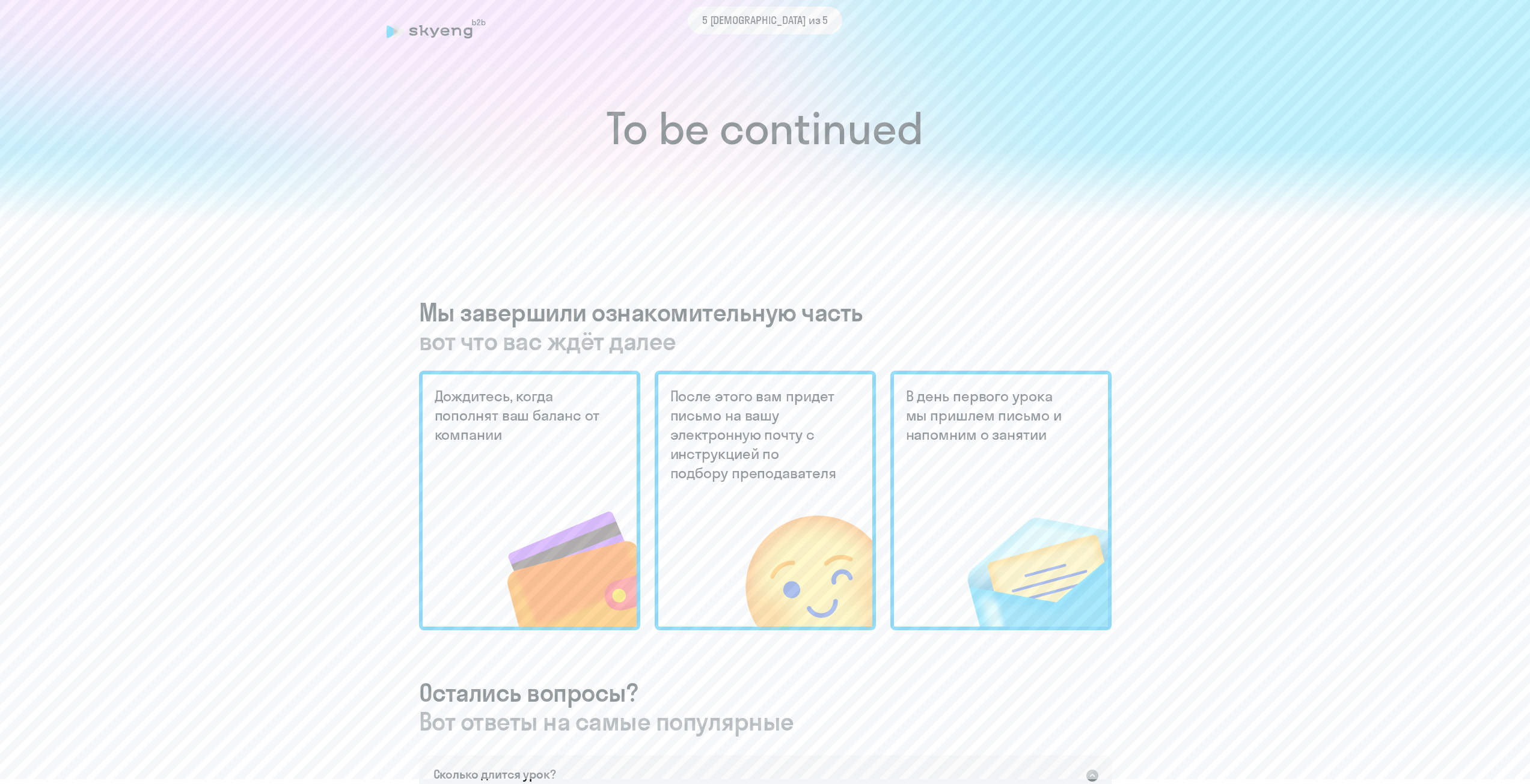
scroll to position [0, 0]
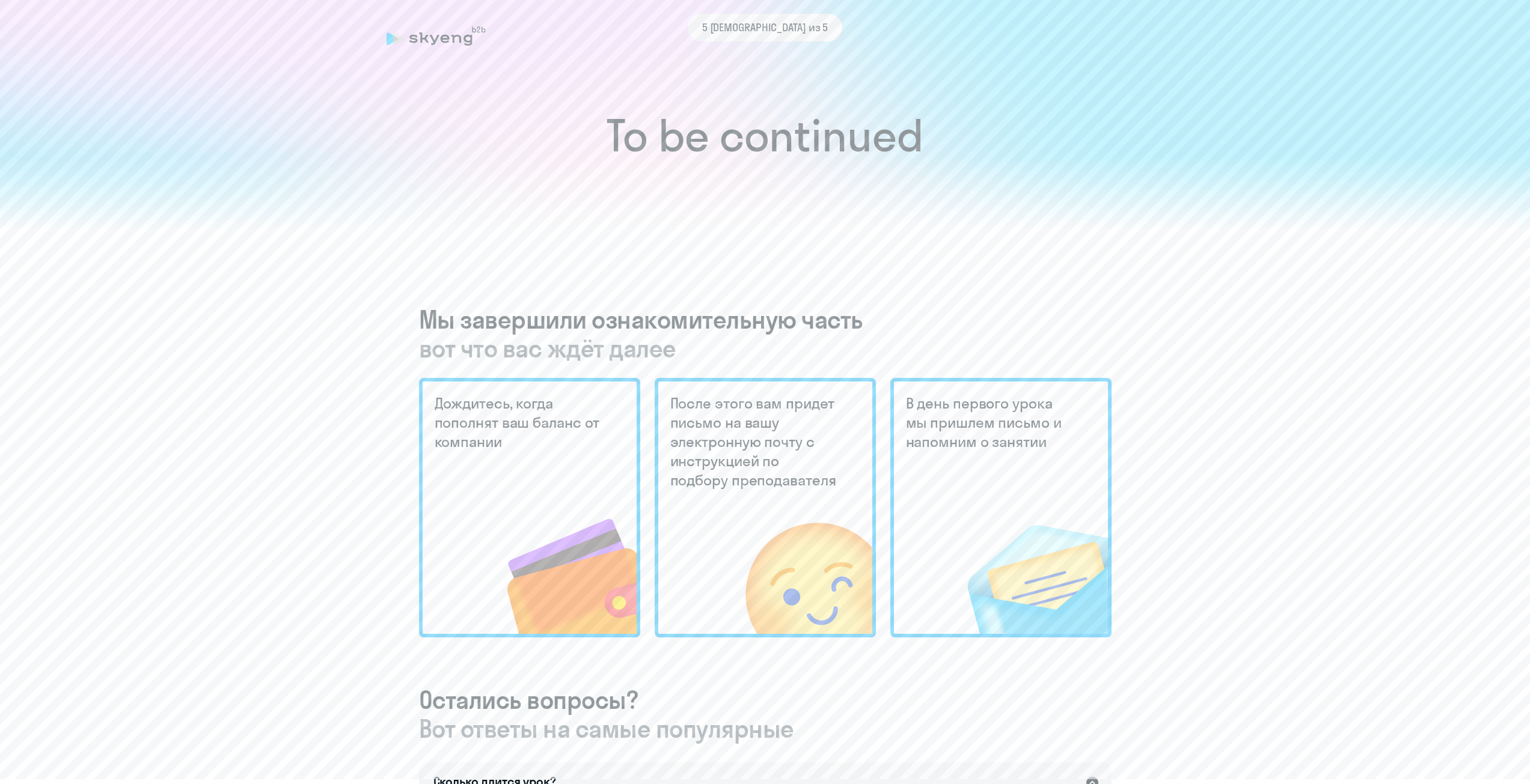
click at [440, 46] on div "5 [DEMOGRAPHIC_DATA] из 5" at bounding box center [765, 35] width 757 height 28
click at [438, 39] on div "5 [DEMOGRAPHIC_DATA] из 5" at bounding box center [765, 27] width 757 height 28
